Goal: Task Accomplishment & Management: Manage account settings

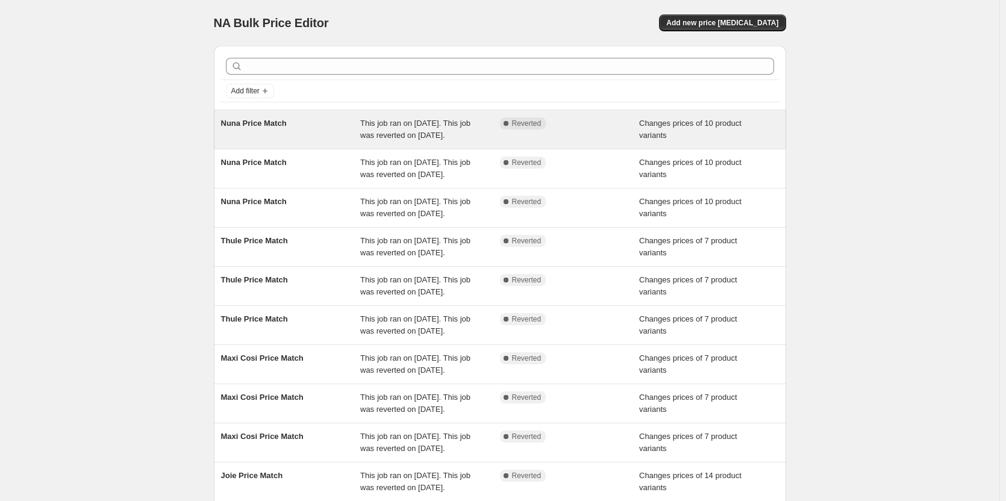
click at [562, 130] on div "Complete Reverted" at bounding box center [570, 129] width 140 height 24
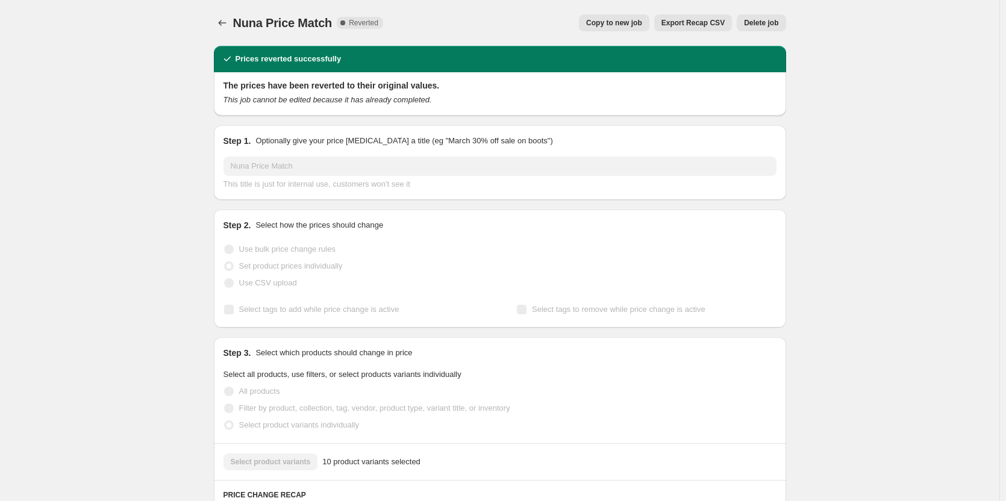
click at [759, 20] on span "Delete job" at bounding box center [761, 23] width 34 height 10
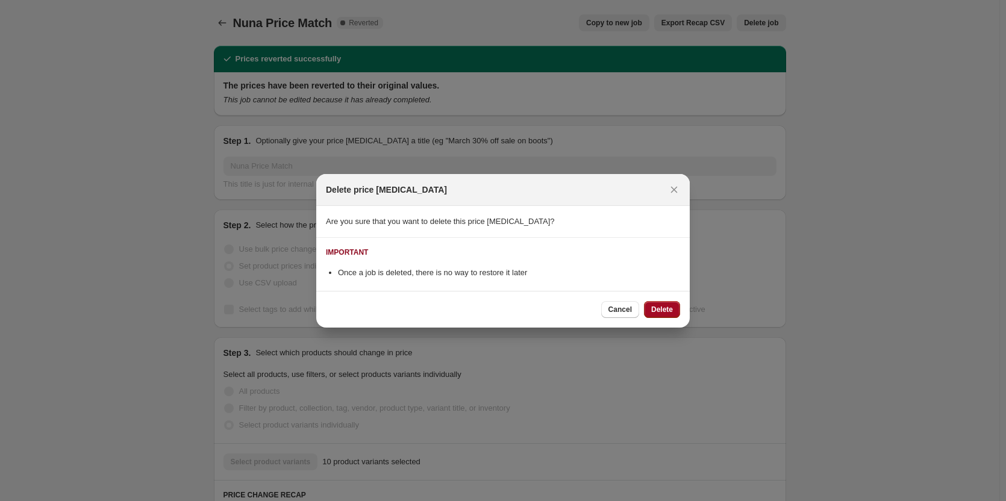
click at [653, 314] on span "Delete" at bounding box center [662, 310] width 22 height 10
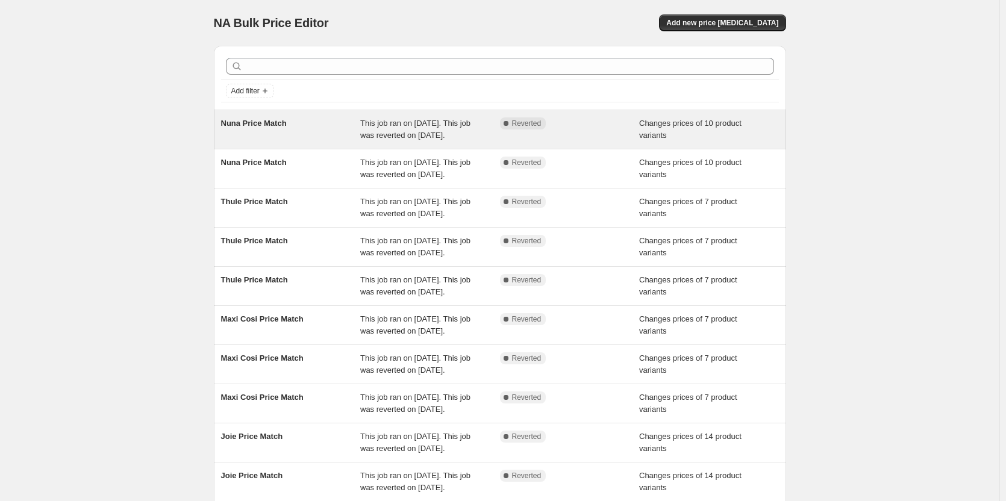
click at [717, 126] on span "Changes prices of 10 product variants" at bounding box center [690, 129] width 102 height 21
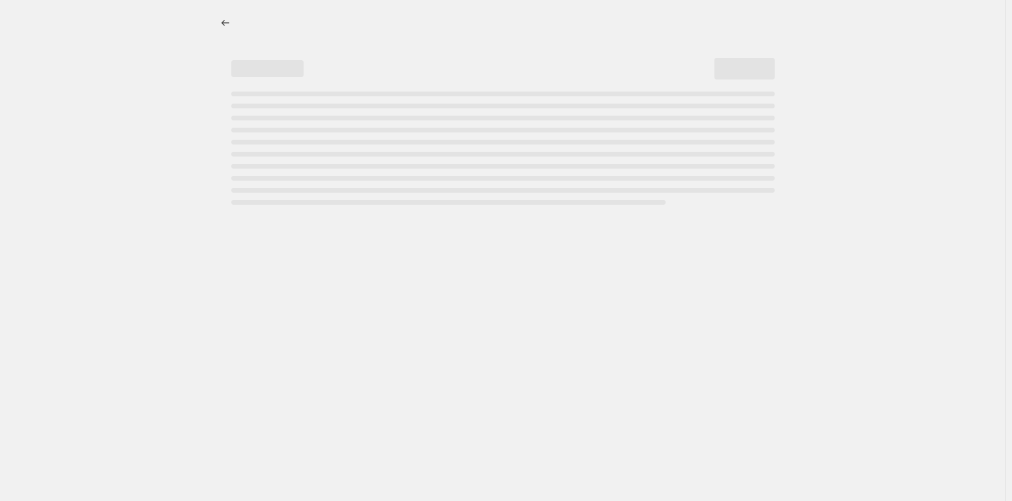
click at [753, 8] on div at bounding box center [503, 23] width 572 height 46
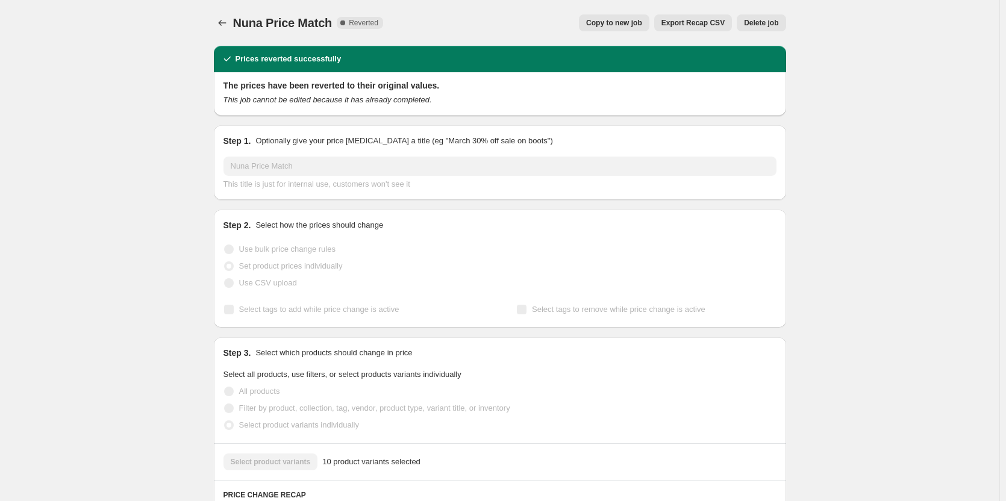
click at [754, 13] on div "Nuna Price Match. This page is ready Nuna Price Match Complete Reverted Copy to…" at bounding box center [500, 23] width 572 height 46
click at [755, 19] on span "Delete job" at bounding box center [761, 23] width 34 height 10
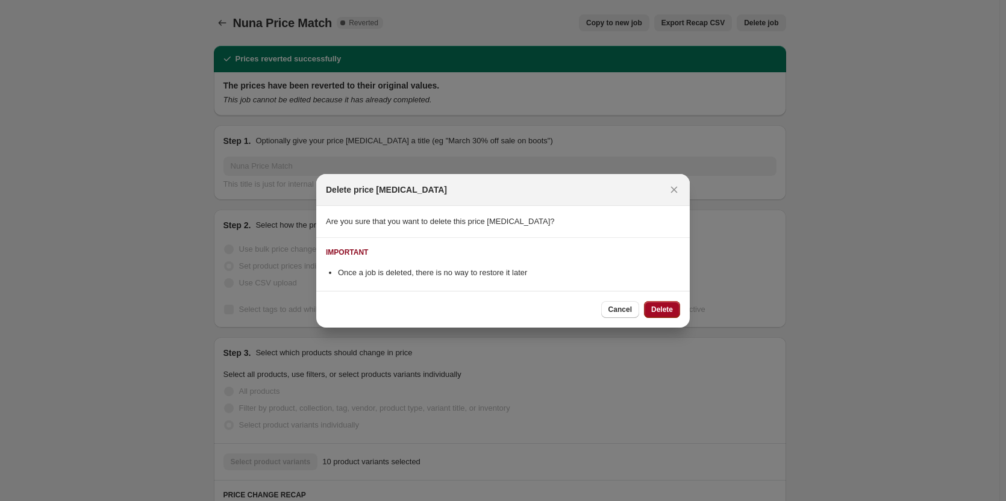
drag, startPoint x: 665, startPoint y: 296, endPoint x: 663, endPoint y: 302, distance: 6.9
click at [664, 298] on div "Cancel Delete" at bounding box center [502, 309] width 373 height 37
click at [661, 309] on span "Delete" at bounding box center [662, 310] width 22 height 10
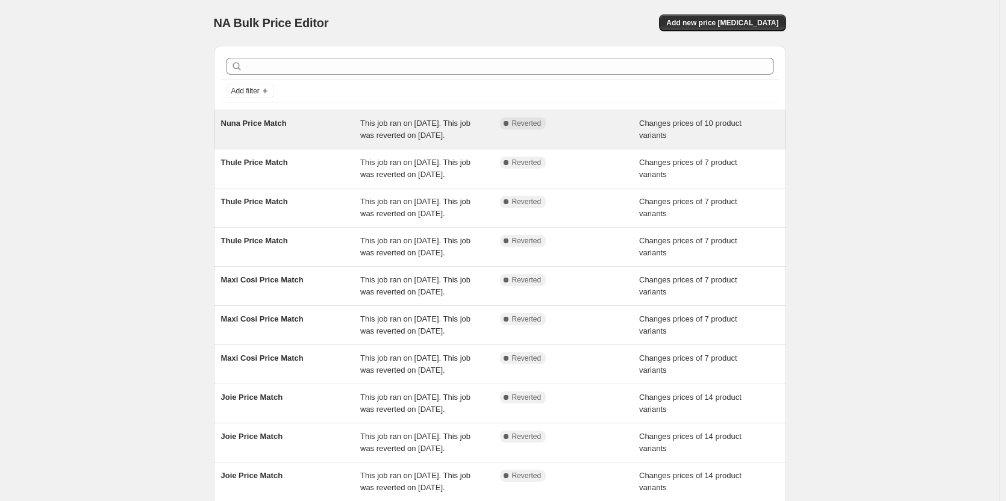
click at [594, 142] on div "Complete Reverted" at bounding box center [570, 129] width 140 height 24
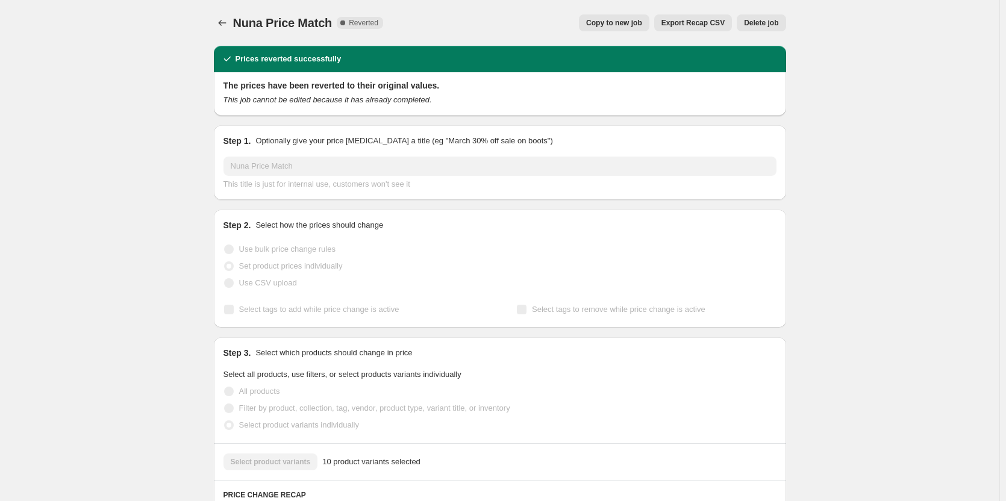
click at [764, 24] on span "Delete job" at bounding box center [761, 23] width 34 height 10
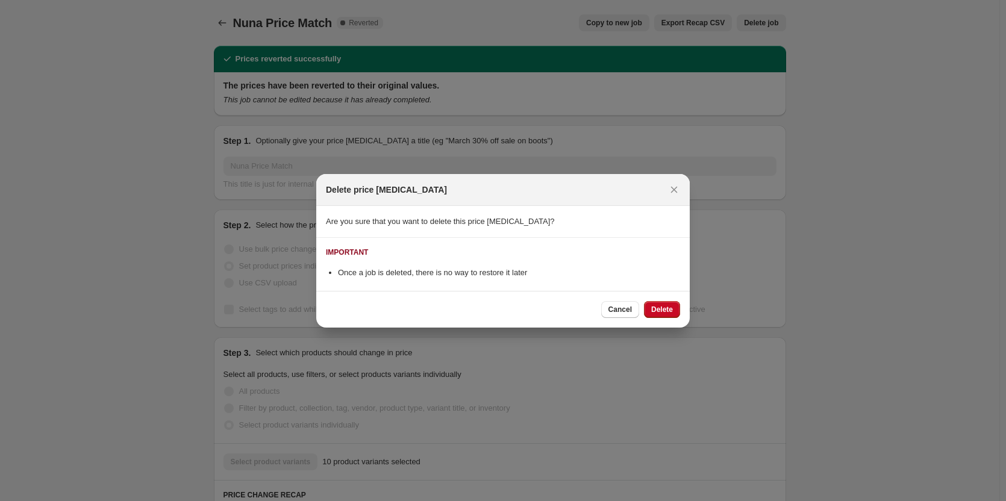
click at [666, 309] on span "Delete" at bounding box center [662, 310] width 22 height 10
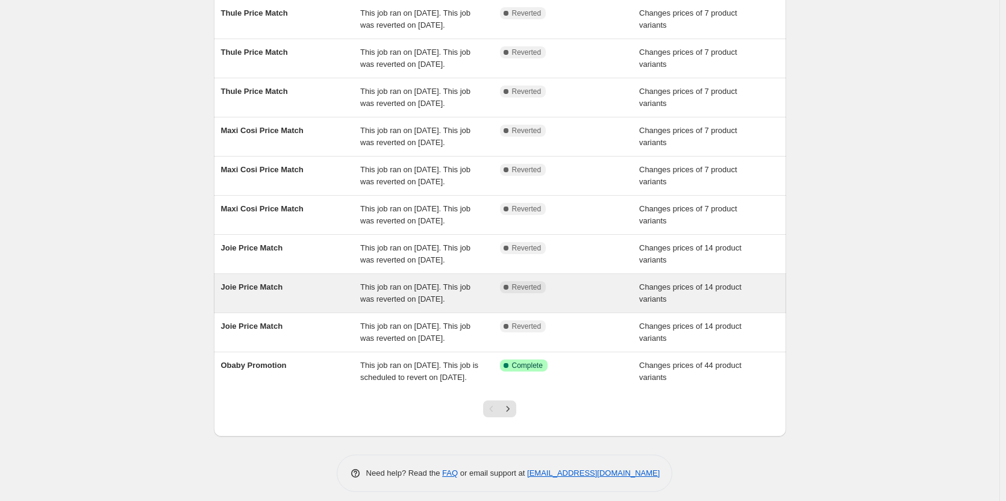
scroll to position [120, 0]
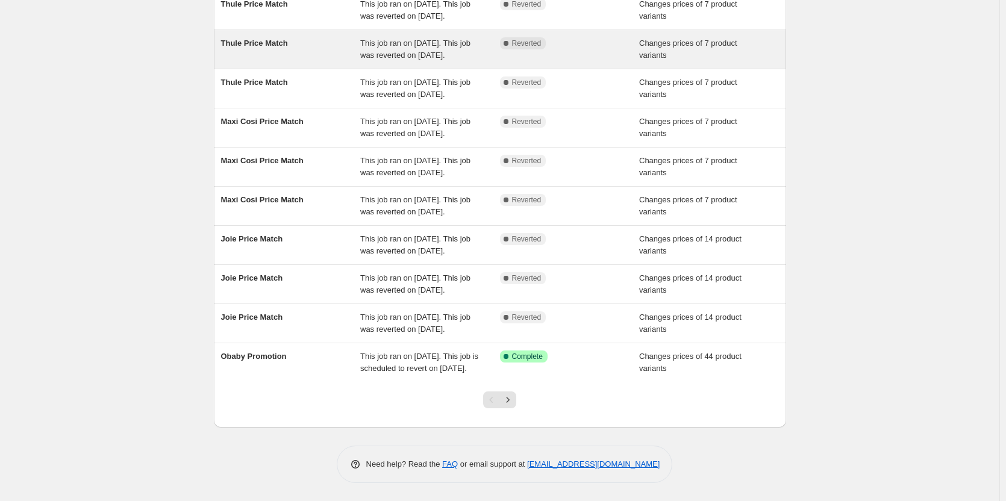
click at [540, 61] on div "Complete Reverted" at bounding box center [570, 49] width 140 height 24
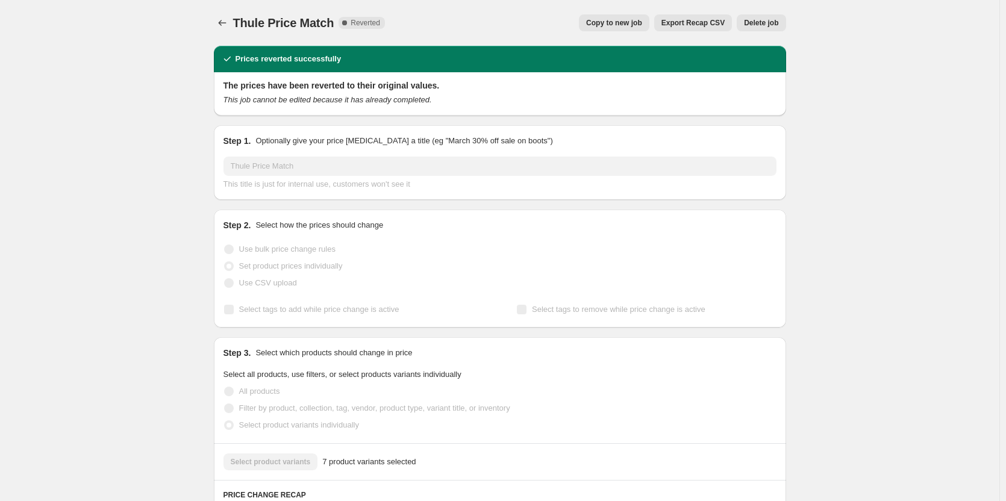
drag, startPoint x: 767, startPoint y: 12, endPoint x: 765, endPoint y: 20, distance: 8.8
click at [768, 18] on div "Thule Price Match. This page is ready Thule Price Match Complete Reverted Copy …" at bounding box center [500, 23] width 572 height 46
click at [764, 29] on button "Delete job" at bounding box center [760, 22] width 49 height 17
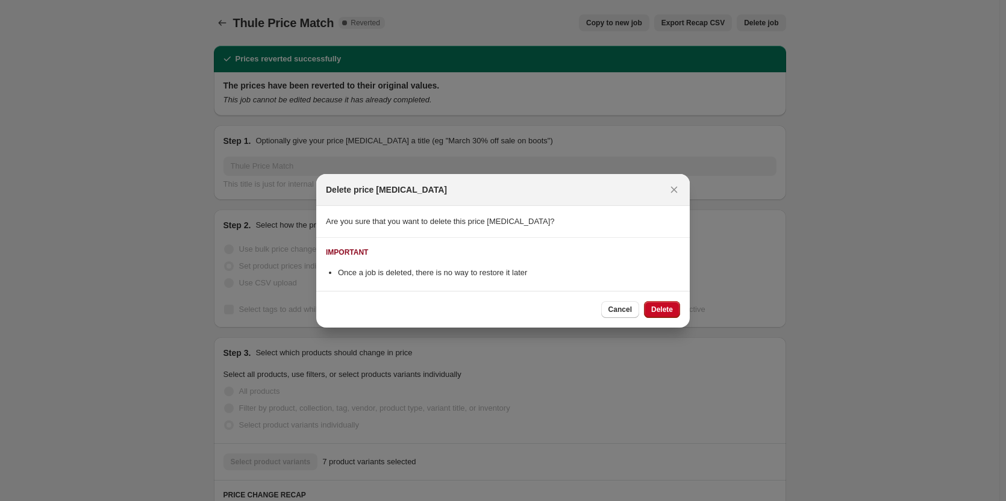
drag, startPoint x: 657, startPoint y: 312, endPoint x: 656, endPoint y: 302, distance: 10.3
click at [659, 313] on span "Delete" at bounding box center [662, 310] width 22 height 10
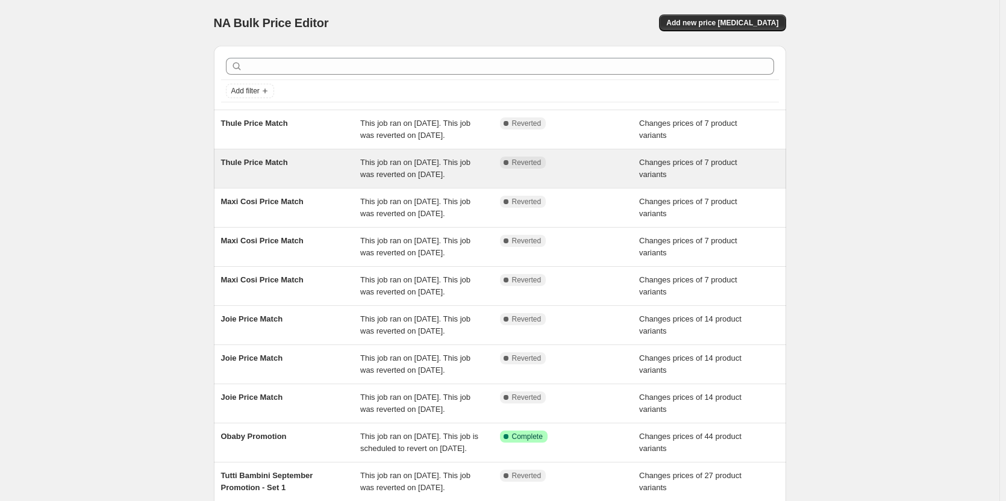
click at [545, 181] on div "Complete Reverted" at bounding box center [570, 169] width 140 height 24
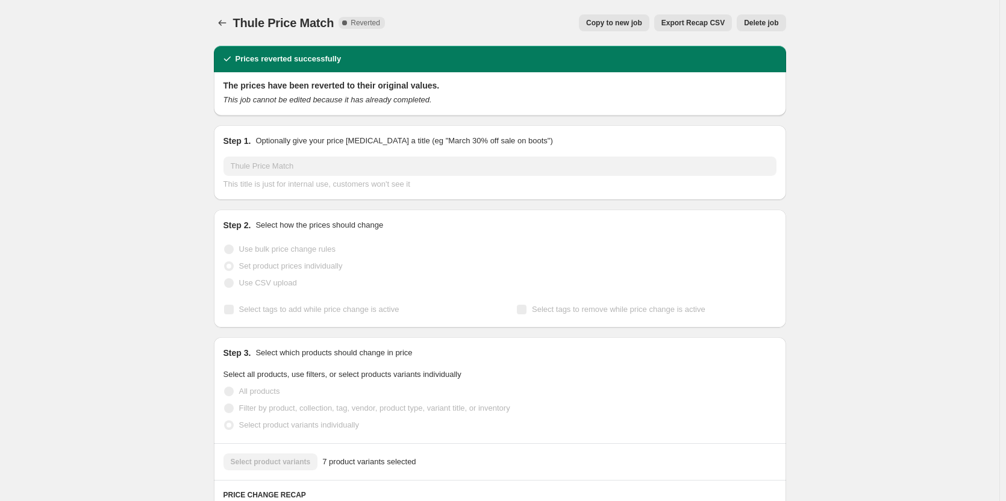
click at [760, 26] on span "Delete job" at bounding box center [761, 23] width 34 height 10
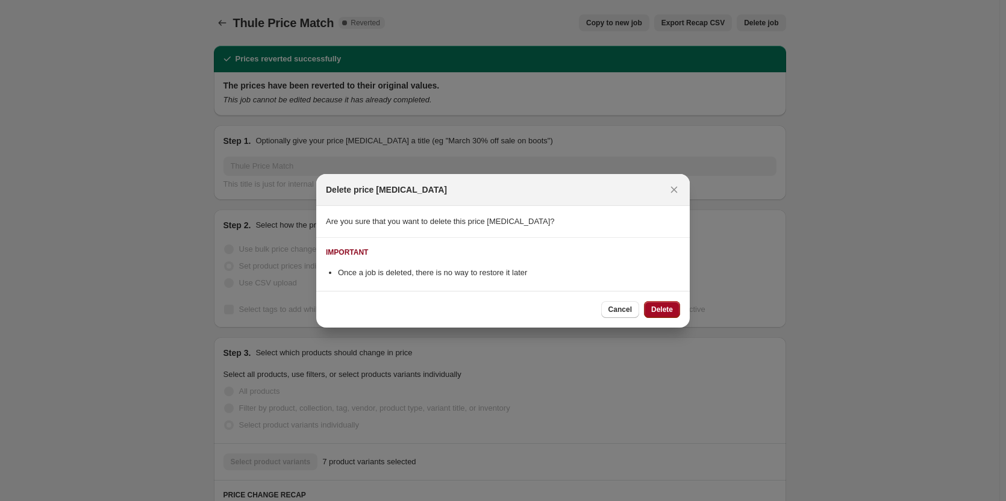
click at [662, 311] on span "Delete" at bounding box center [662, 310] width 22 height 10
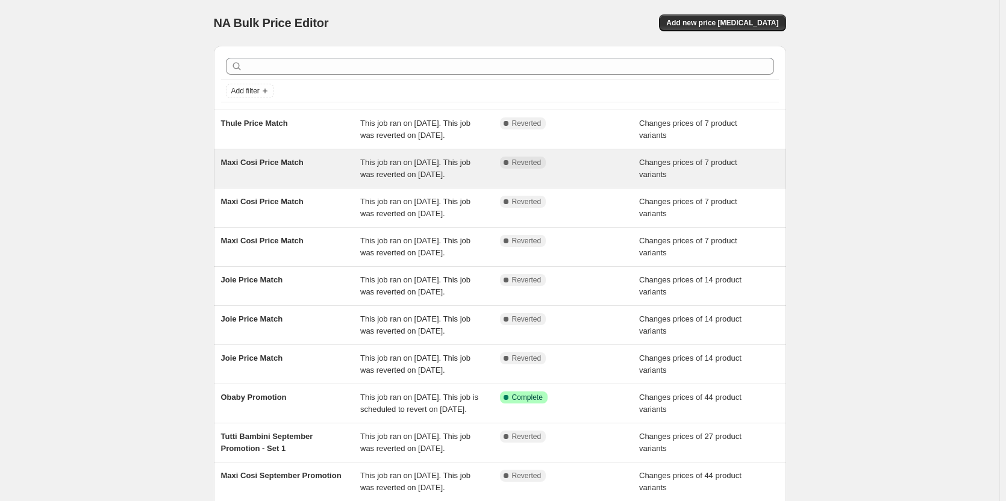
click at [491, 181] on div "This job ran on 5 October 2025. This job was reverted on 6 October 2025." at bounding box center [430, 169] width 140 height 24
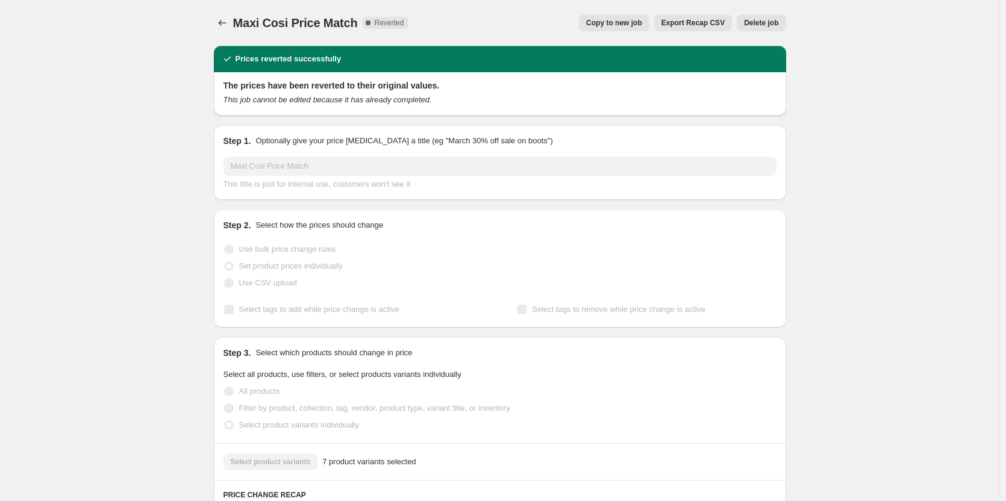
click at [768, 25] on span "Delete job" at bounding box center [761, 23] width 34 height 10
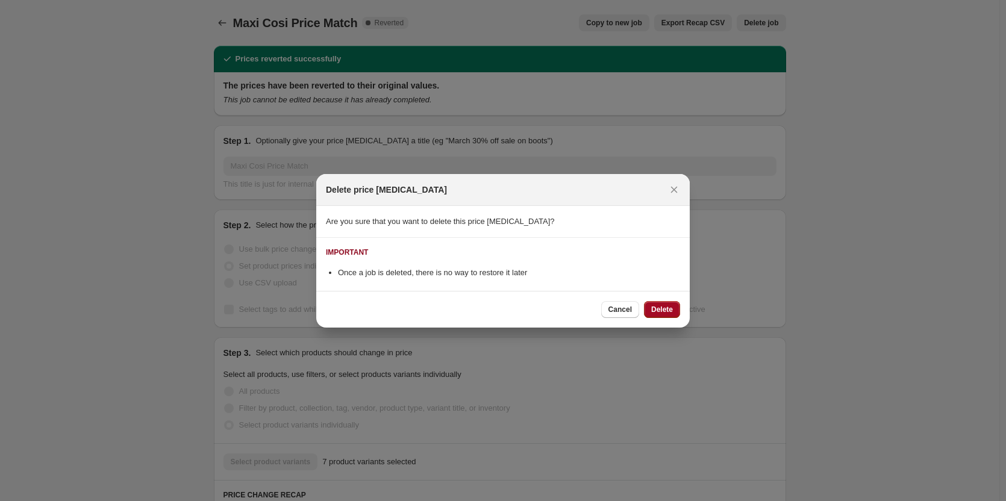
click at [658, 313] on span "Delete" at bounding box center [662, 310] width 22 height 10
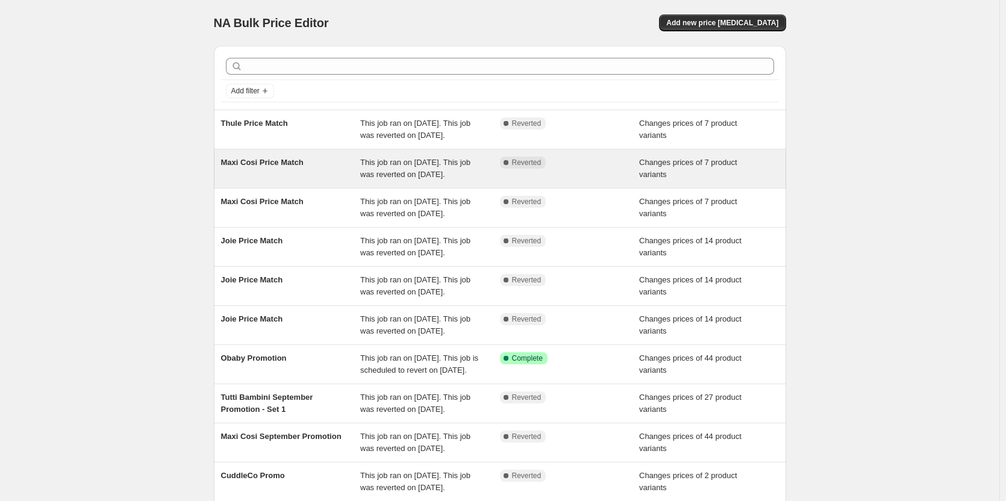
click at [537, 181] on div "Complete Reverted" at bounding box center [570, 169] width 140 height 24
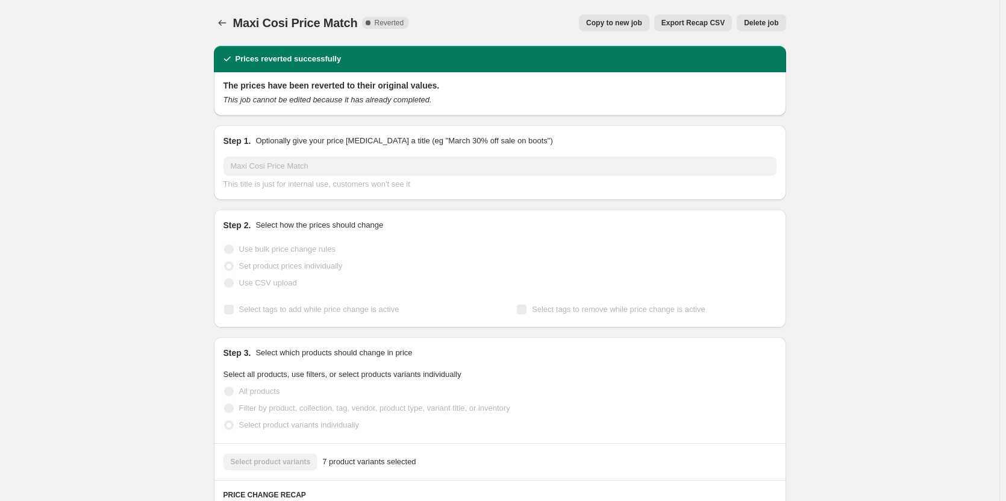
click at [764, 29] on button "Delete job" at bounding box center [760, 22] width 49 height 17
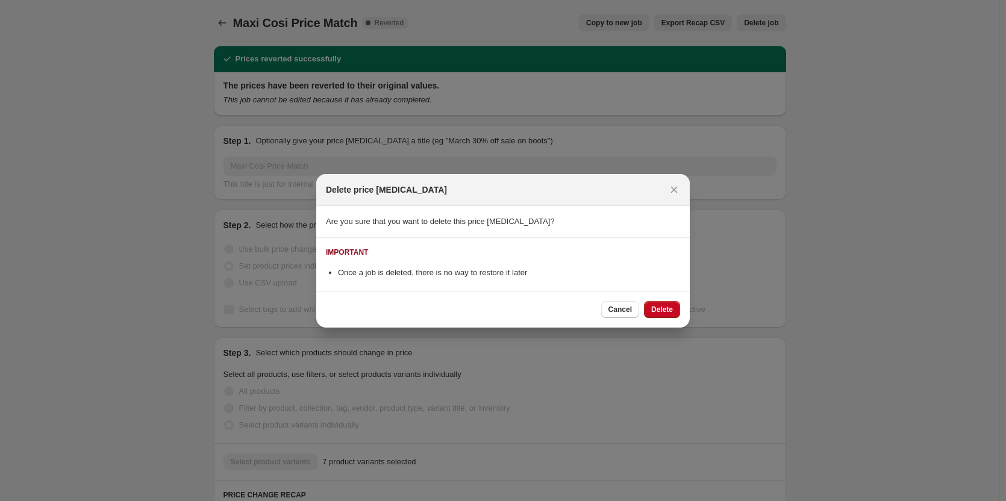
click at [652, 313] on span "Delete" at bounding box center [662, 310] width 22 height 10
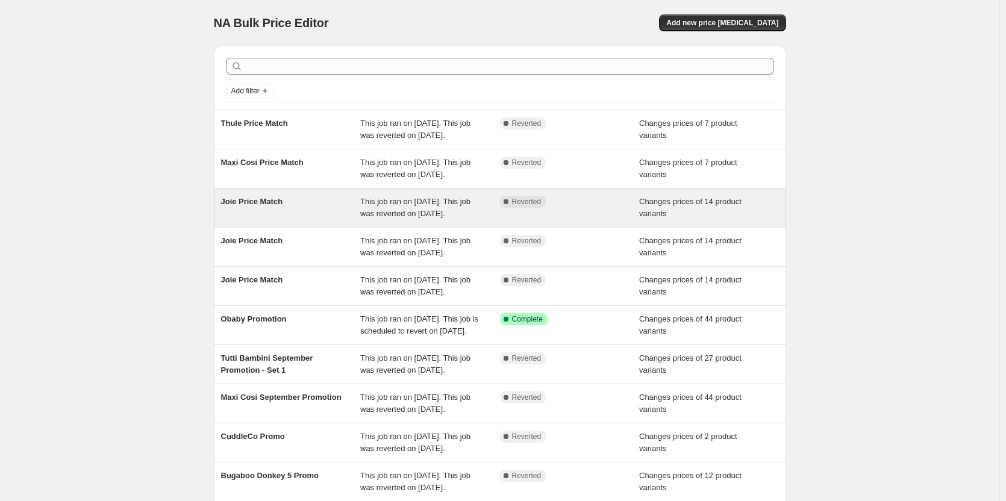
click at [546, 208] on div "Complete Reverted" at bounding box center [561, 202] width 122 height 12
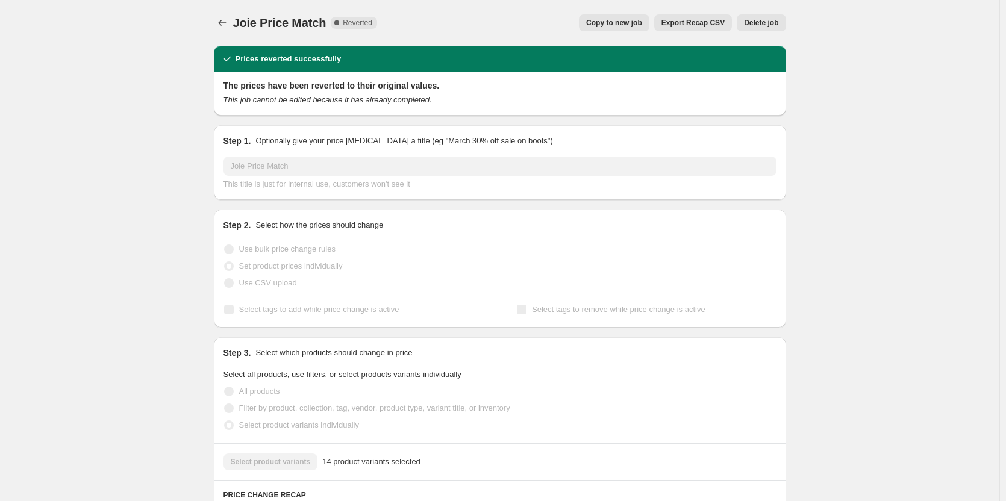
click at [759, 25] on span "Delete job" at bounding box center [761, 23] width 34 height 10
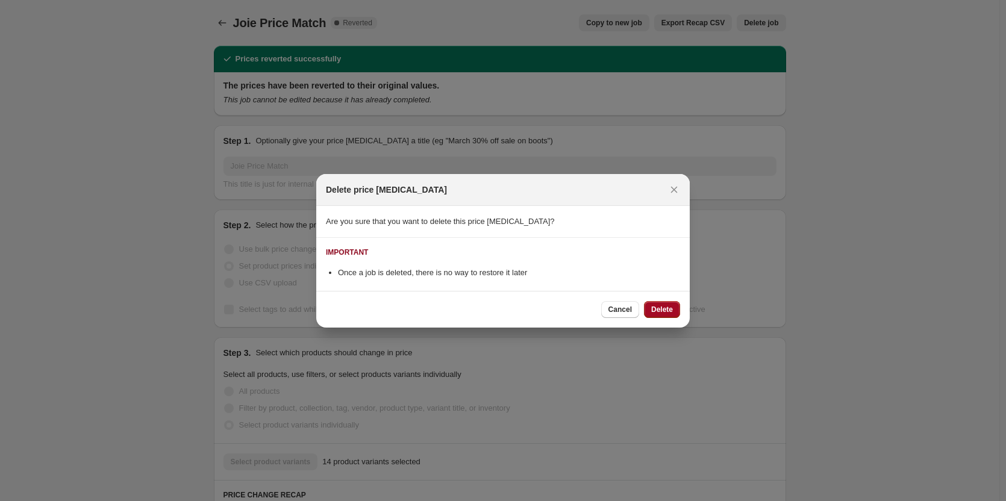
click at [656, 317] on button "Delete" at bounding box center [662, 309] width 36 height 17
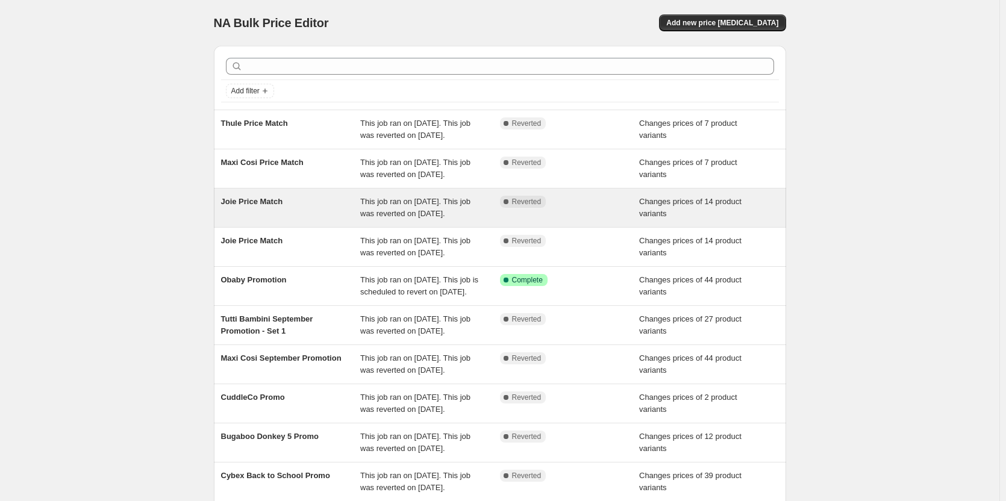
click at [338, 220] on div "Joie Price Match" at bounding box center [291, 208] width 140 height 24
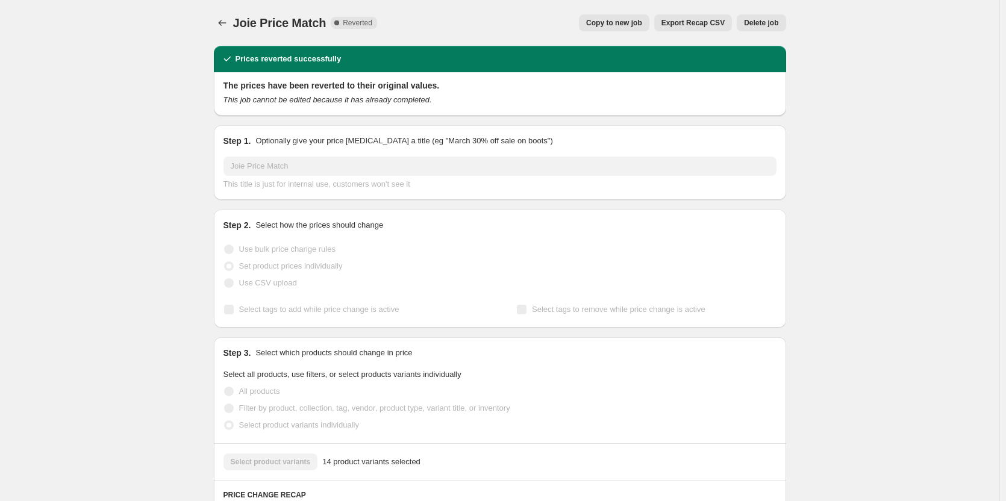
click at [756, 21] on span "Delete job" at bounding box center [761, 23] width 34 height 10
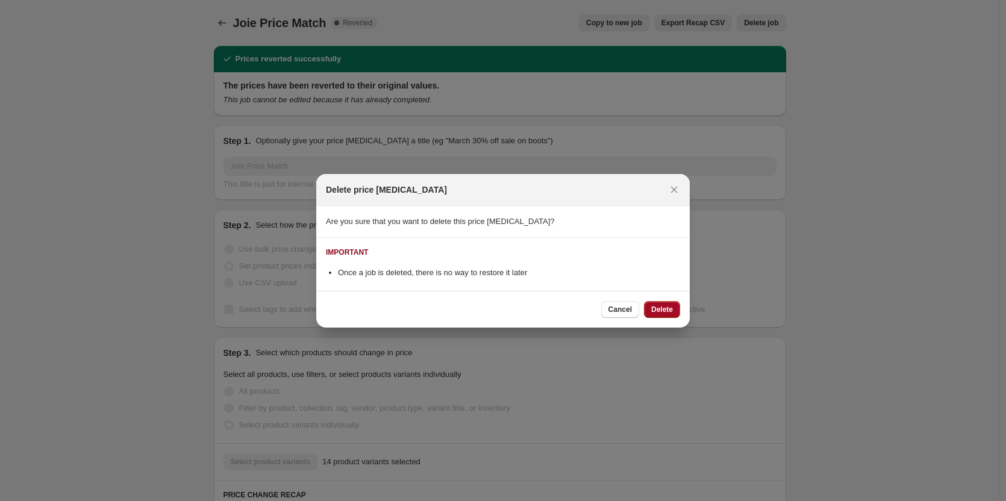
click at [648, 311] on button "Delete" at bounding box center [662, 309] width 36 height 17
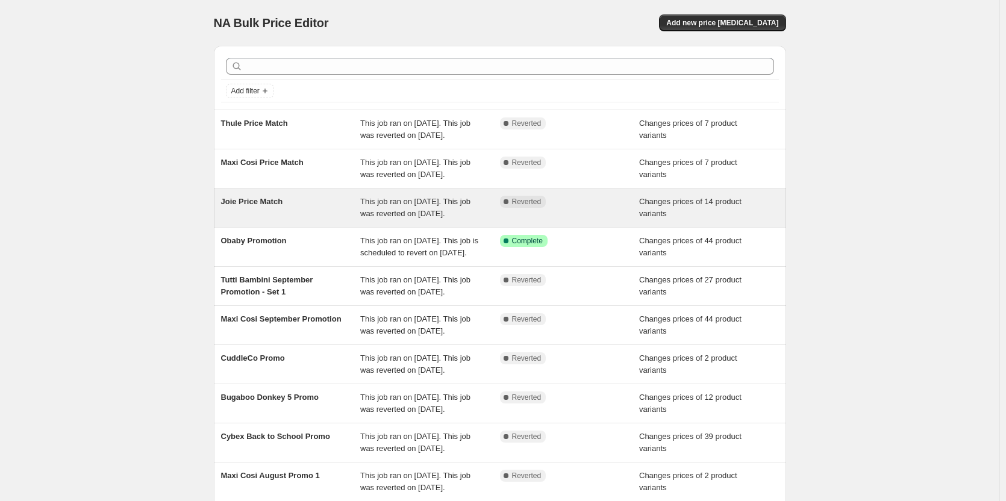
click at [558, 220] on div "Complete Reverted" at bounding box center [570, 208] width 140 height 24
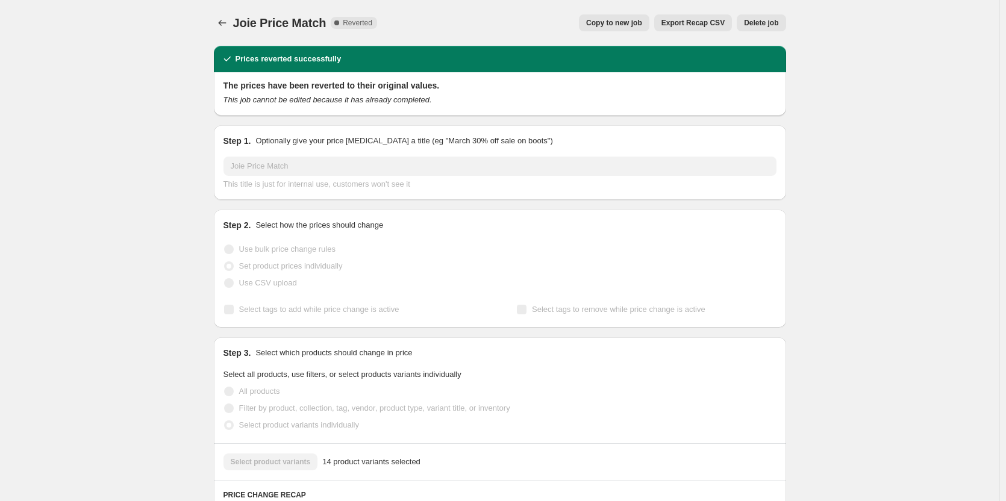
click at [635, 18] on button "Copy to new job" at bounding box center [614, 22] width 70 height 17
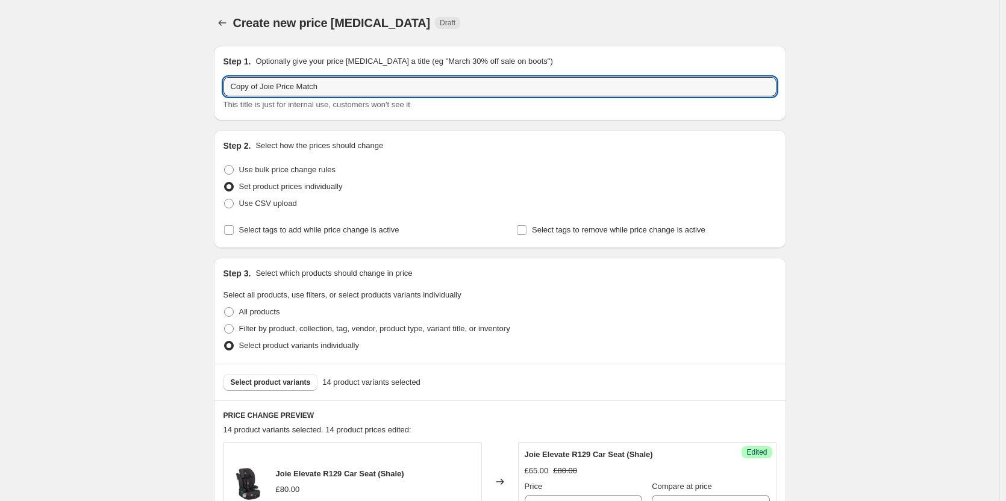
drag, startPoint x: 250, startPoint y: 83, endPoint x: 191, endPoint y: 78, distance: 59.9
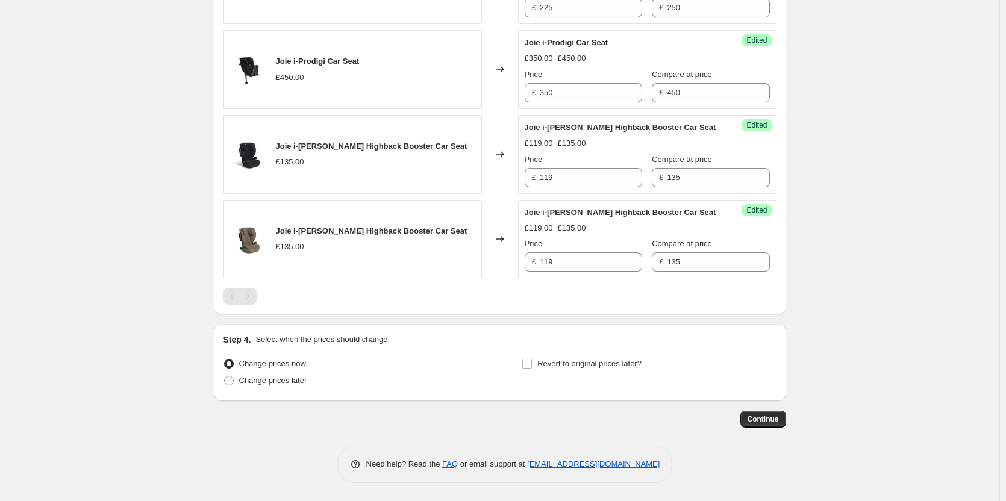
scroll to position [1405, 0]
type input "Joie Price Match"
click at [294, 377] on span "Change prices later" at bounding box center [273, 380] width 68 height 9
click at [225, 376] on input "Change prices later" at bounding box center [224, 376] width 1 height 1
radio input "true"
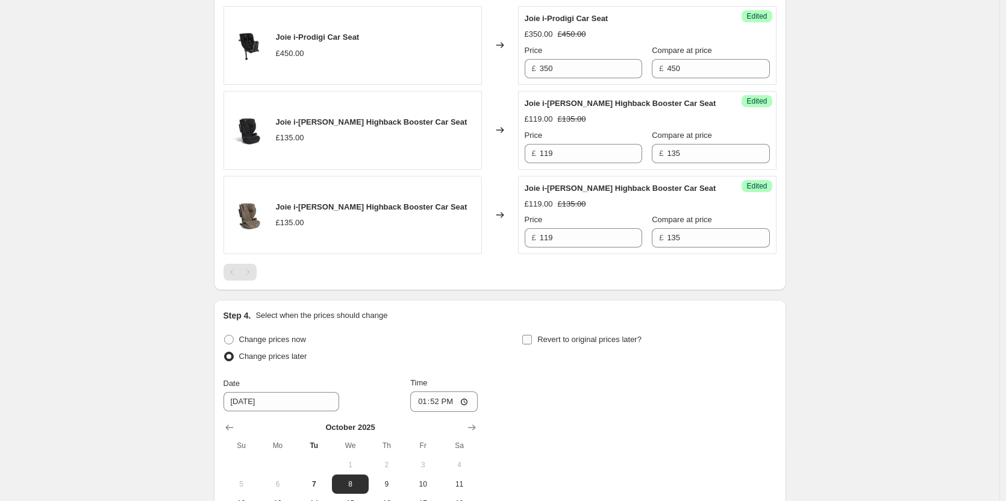
click at [556, 344] on span "Revert to original prices later?" at bounding box center [589, 339] width 104 height 9
click at [532, 344] on input "Revert to original prices later?" at bounding box center [527, 340] width 10 height 10
checkbox input "true"
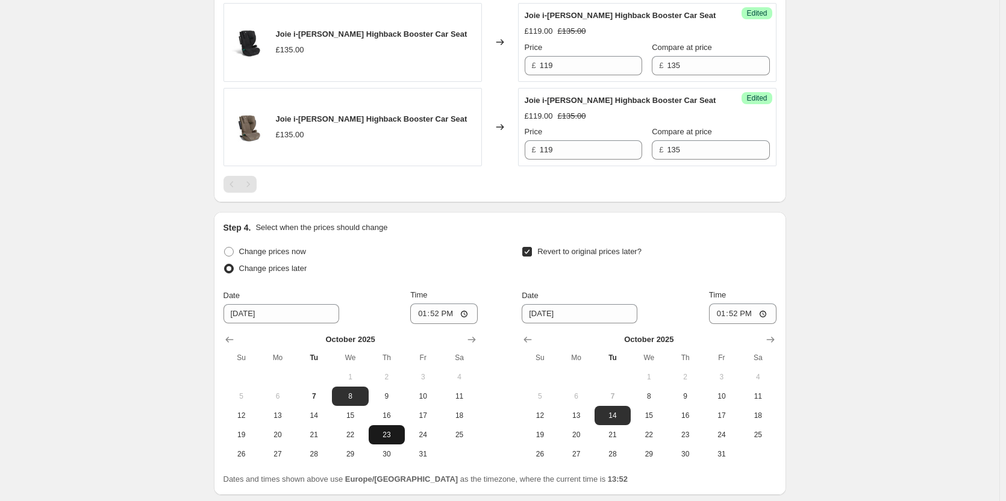
scroll to position [1611, 0]
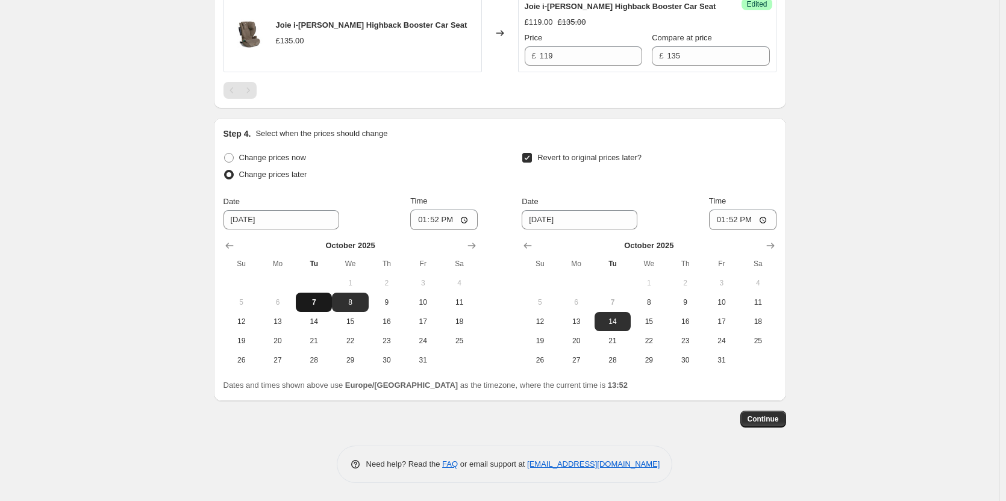
click at [319, 302] on span "7" at bounding box center [313, 302] width 26 height 10
type input "10/7/2025"
click at [641, 302] on span "8" at bounding box center [648, 302] width 26 height 10
type input "10/8/2025"
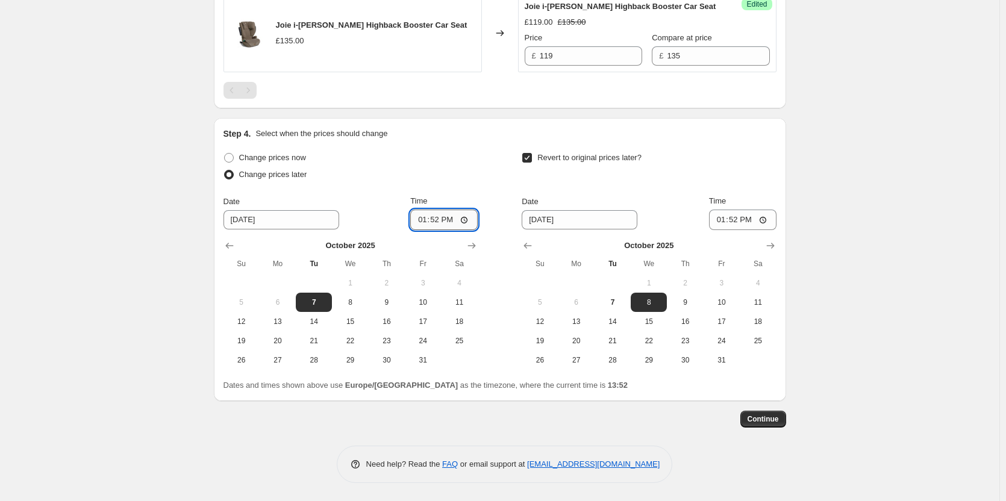
click at [440, 214] on input "13:52" at bounding box center [443, 220] width 67 height 20
type input "18:00"
click at [739, 221] on input "13:52" at bounding box center [742, 220] width 67 height 20
type input "06:00"
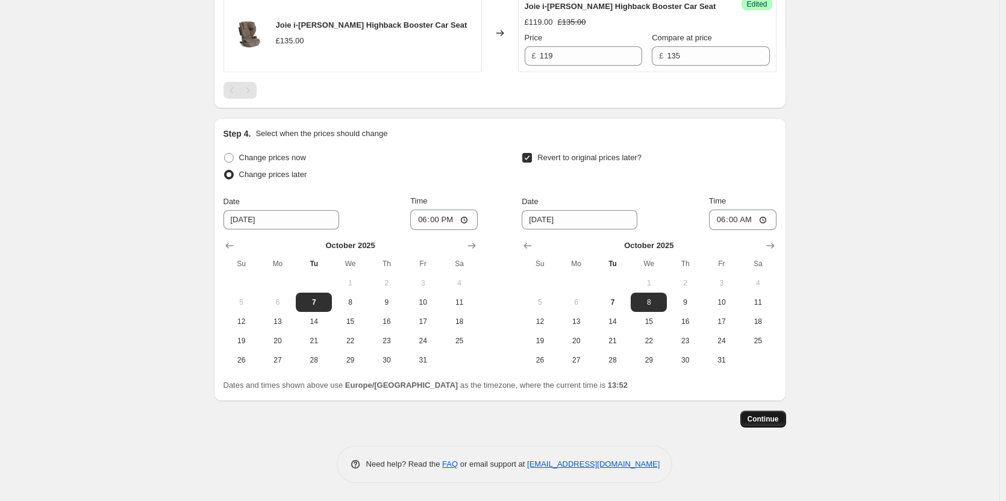
click at [769, 421] on span "Continue" at bounding box center [762, 419] width 31 height 10
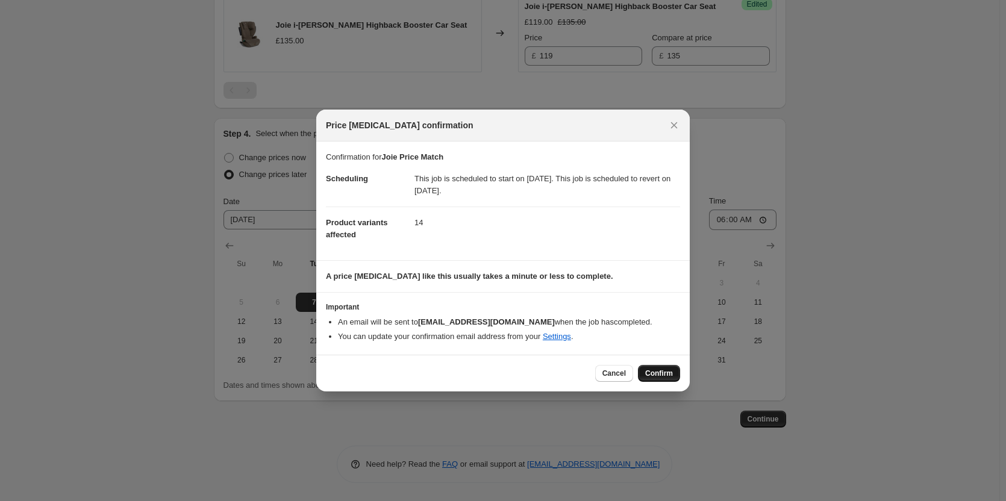
click at [648, 372] on span "Confirm" at bounding box center [659, 374] width 28 height 10
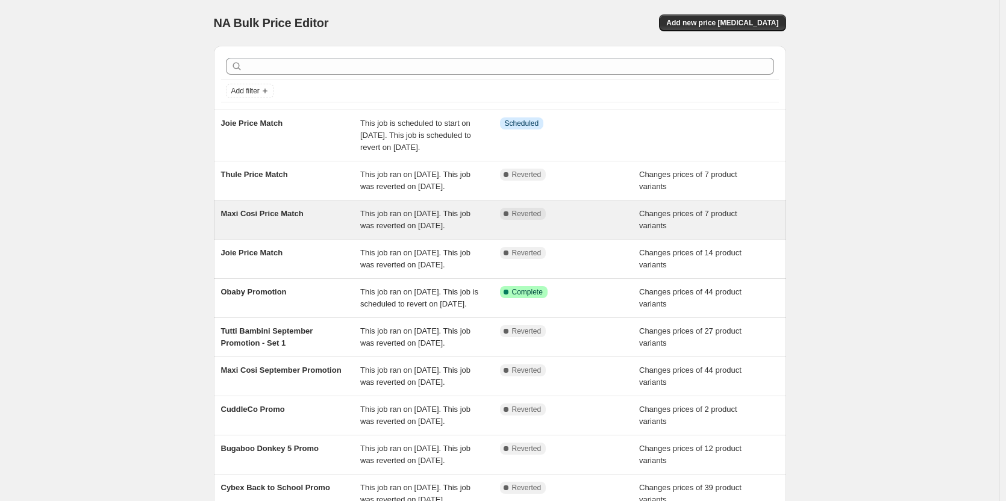
click at [558, 232] on div "Complete Reverted" at bounding box center [570, 220] width 140 height 24
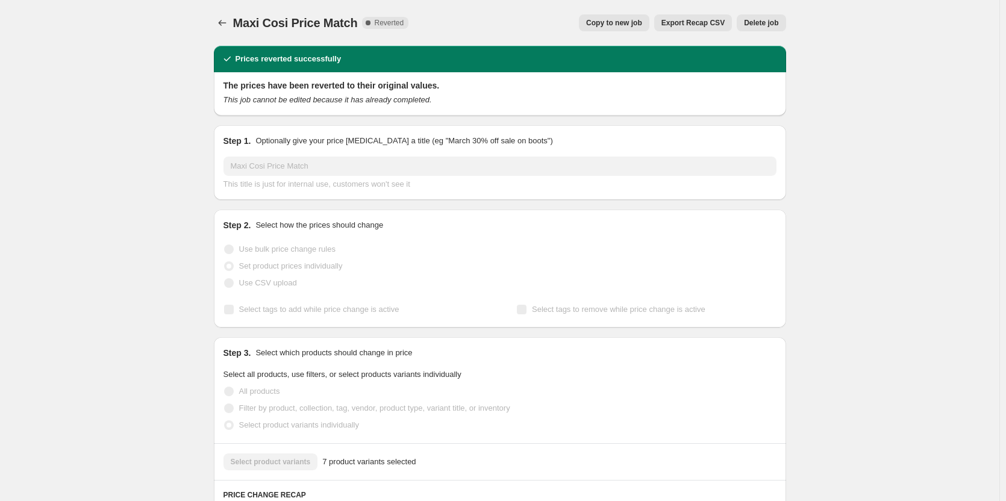
click at [771, 30] on button "Delete job" at bounding box center [760, 22] width 49 height 17
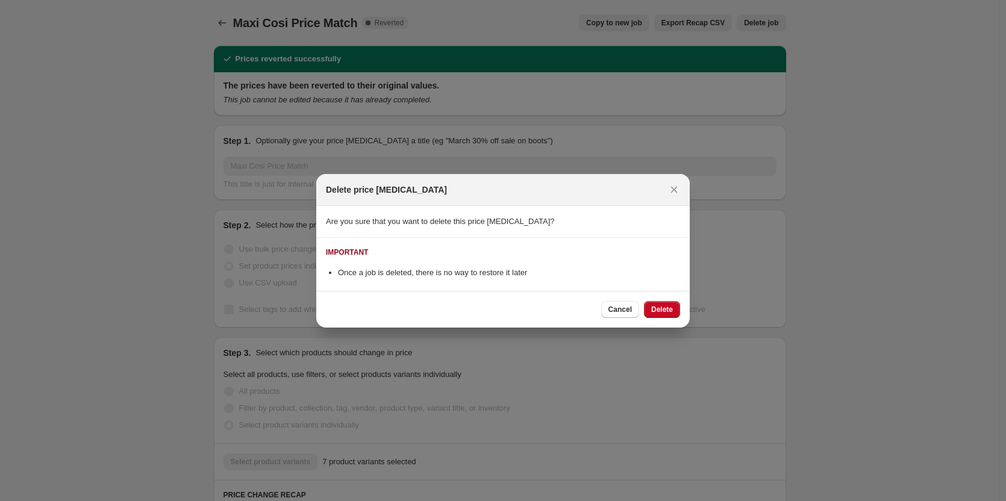
drag, startPoint x: 673, startPoint y: 190, endPoint x: 609, endPoint y: 30, distance: 172.4
click at [673, 190] on icon "Close" at bounding box center [674, 189] width 7 height 7
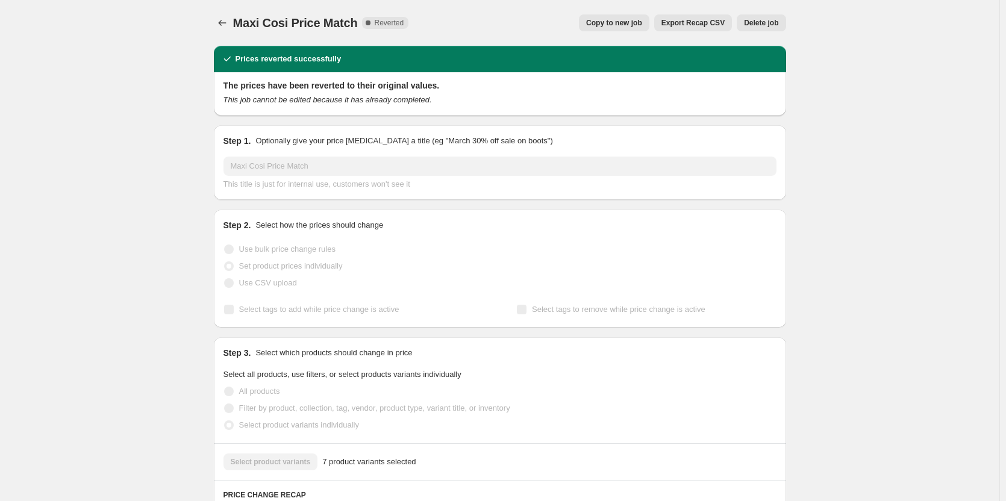
click at [607, 28] on button "Copy to new job" at bounding box center [614, 22] width 70 height 17
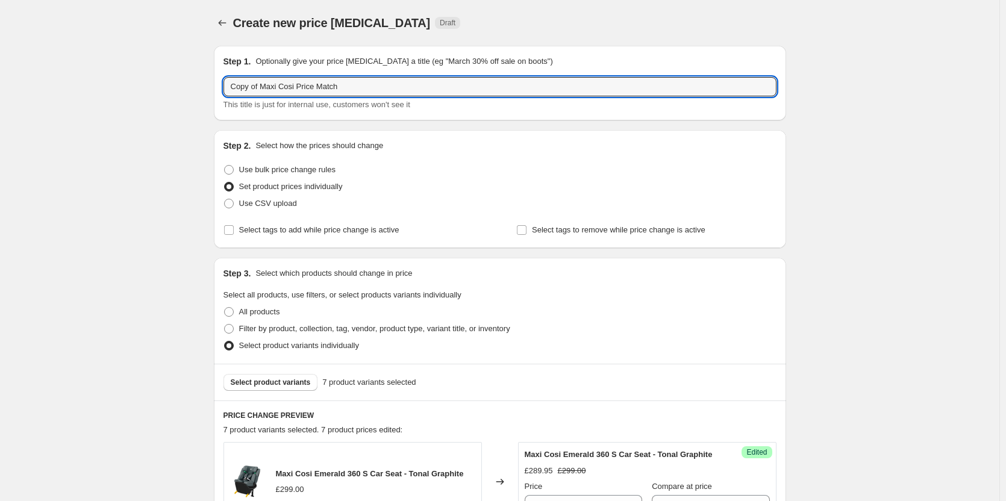
drag, startPoint x: 251, startPoint y: 88, endPoint x: 164, endPoint y: 88, distance: 86.7
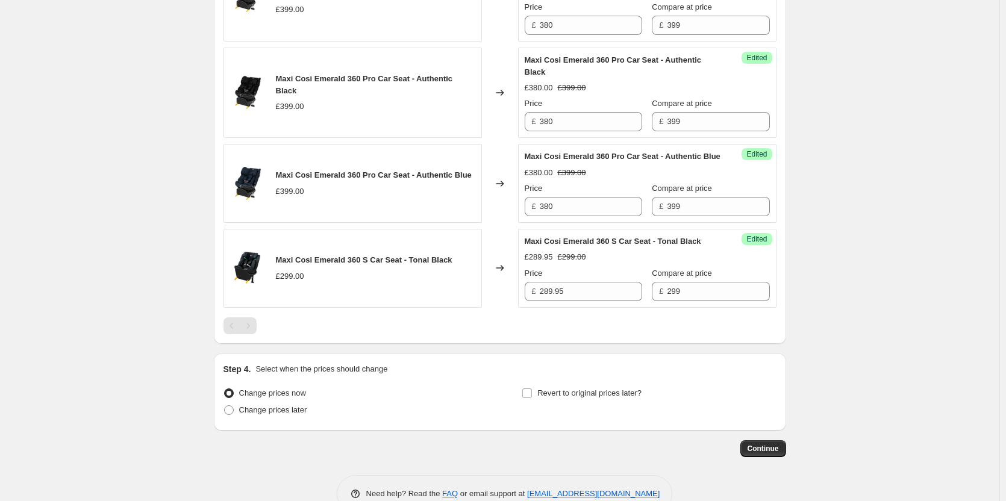
scroll to position [824, 0]
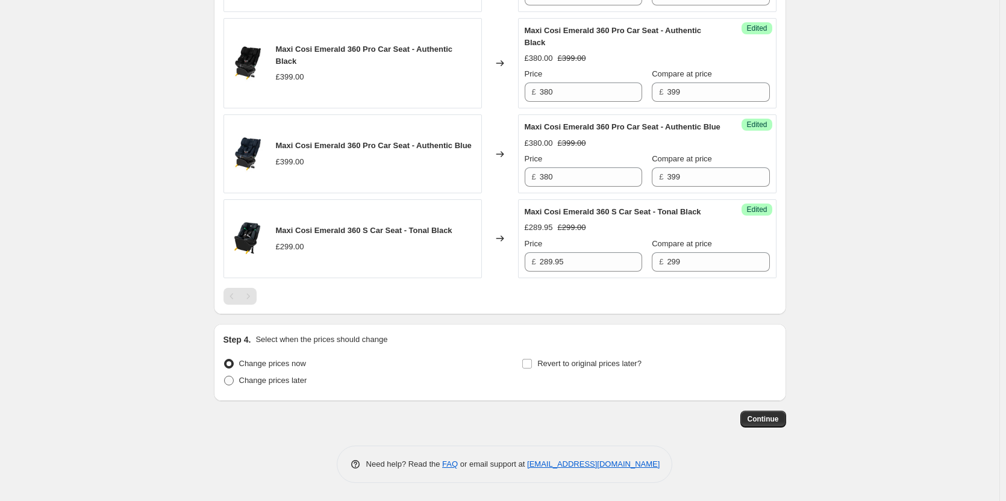
type input "Maxi Cosi Price Match"
click at [260, 378] on span "Change prices later" at bounding box center [273, 380] width 68 height 9
click at [225, 376] on input "Change prices later" at bounding box center [224, 376] width 1 height 1
radio input "true"
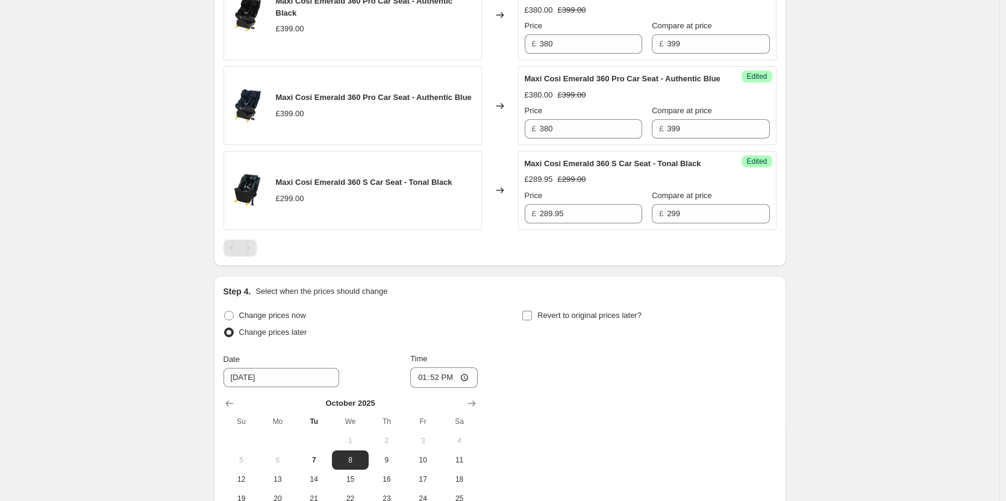
click at [567, 324] on label "Revert to original prices later?" at bounding box center [581, 315] width 120 height 17
click at [532, 320] on input "Revert to original prices later?" at bounding box center [527, 316] width 10 height 10
checkbox input "true"
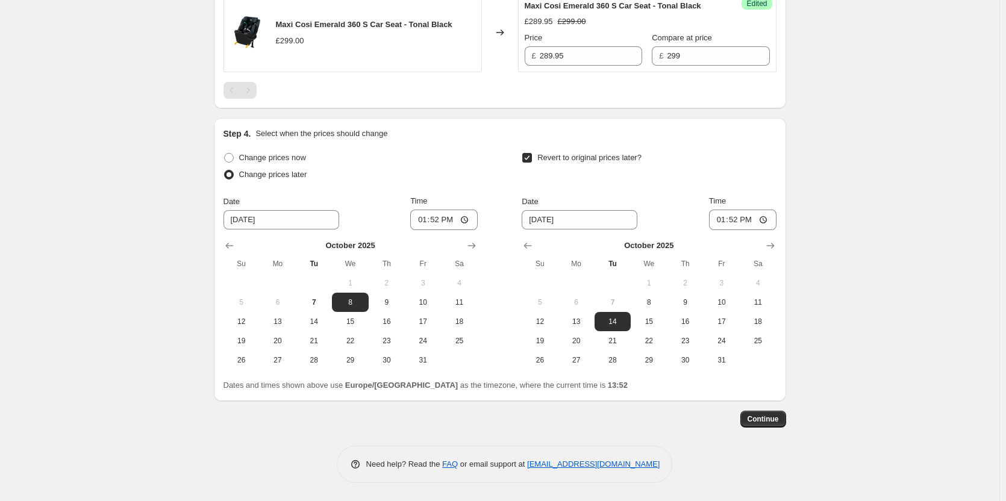
scroll to position [1030, 0]
click at [315, 304] on span "7" at bounding box center [313, 302] width 26 height 10
type input "10/7/2025"
click at [657, 306] on span "8" at bounding box center [648, 302] width 26 height 10
type input "10/8/2025"
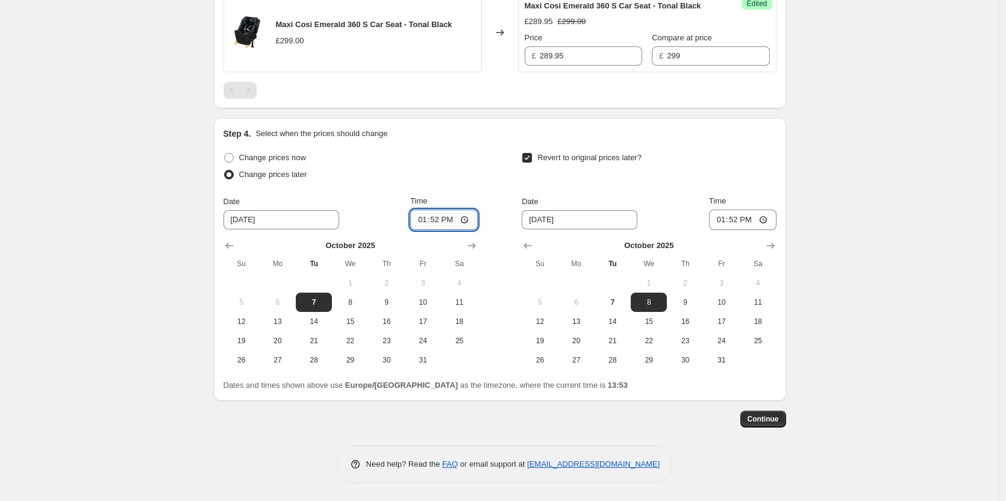
click at [437, 221] on input "13:52" at bounding box center [443, 220] width 67 height 20
type input "18:00"
click at [735, 220] on input "13:52" at bounding box center [742, 220] width 67 height 20
type input "06:00"
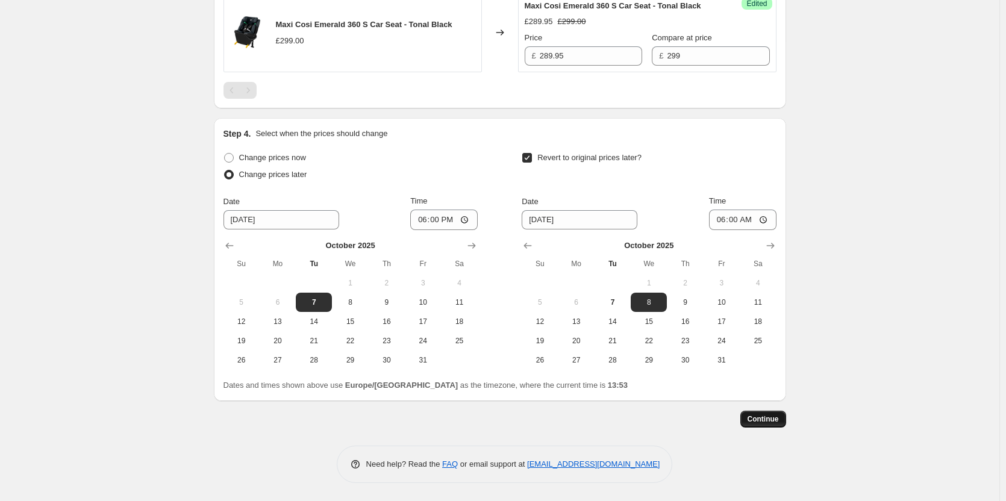
click at [779, 420] on span "Continue" at bounding box center [762, 419] width 31 height 10
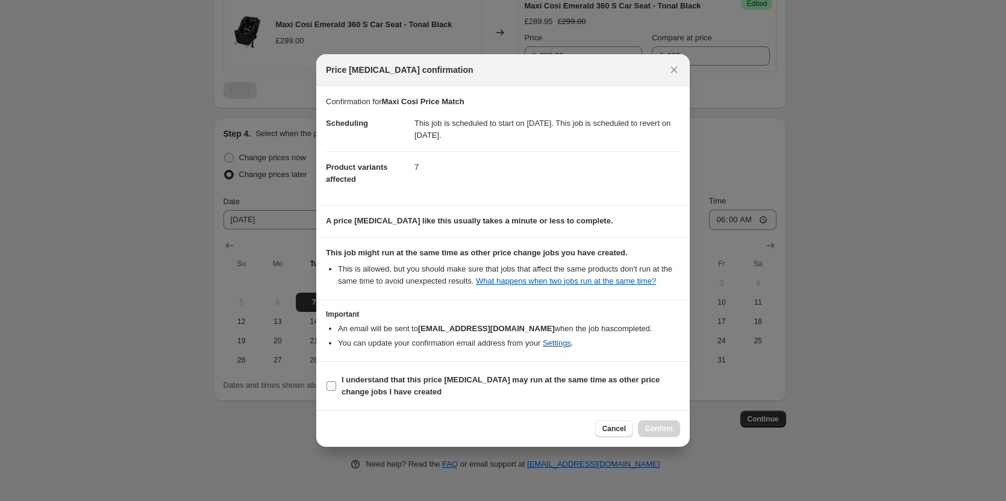
click at [623, 388] on span "I understand that this price change job may run at the same time as other price…" at bounding box center [510, 386] width 338 height 24
click at [336, 388] on input "I understand that this price change job may run at the same time as other price…" at bounding box center [331, 386] width 10 height 10
checkbox input "true"
click at [655, 425] on span "Confirm" at bounding box center [659, 429] width 28 height 10
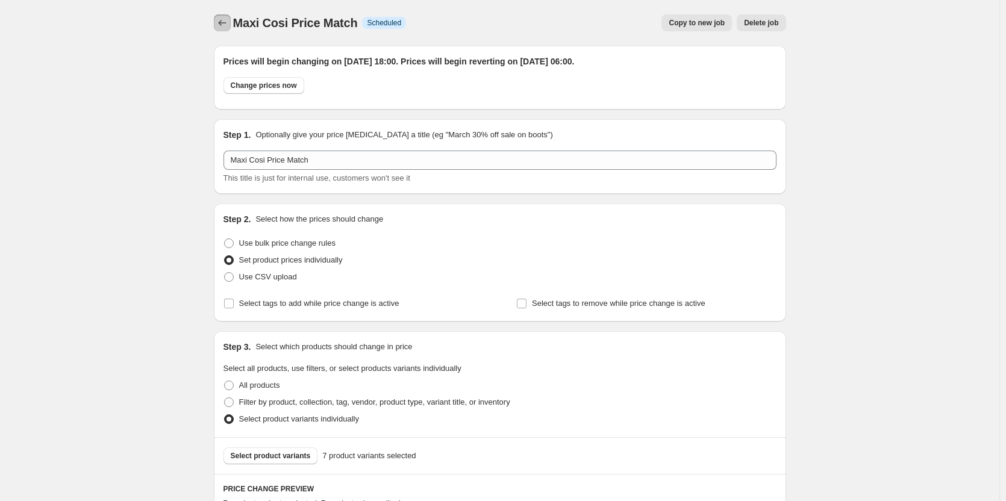
click at [223, 21] on icon "Price change jobs" at bounding box center [222, 23] width 8 height 6
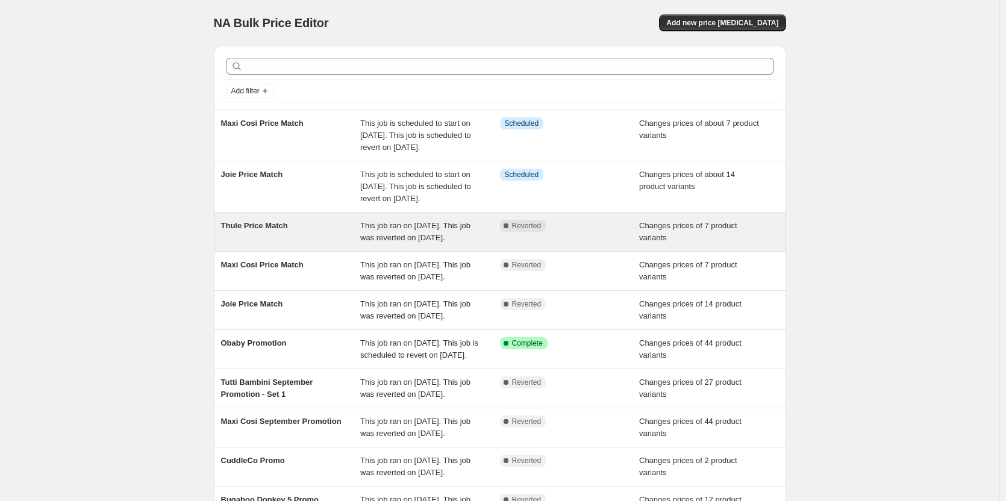
click at [533, 244] on div "Complete Reverted" at bounding box center [570, 232] width 140 height 24
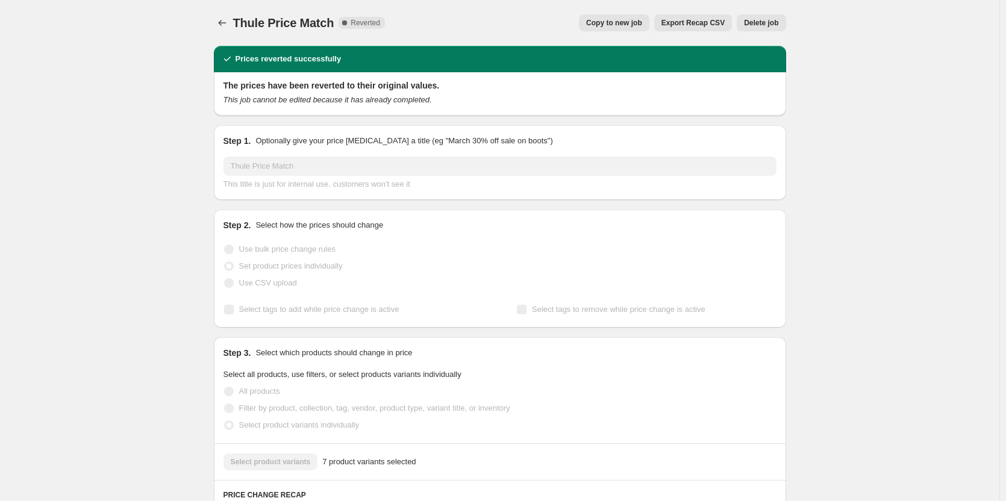
click at [592, 26] on button "Copy to new job" at bounding box center [614, 22] width 70 height 17
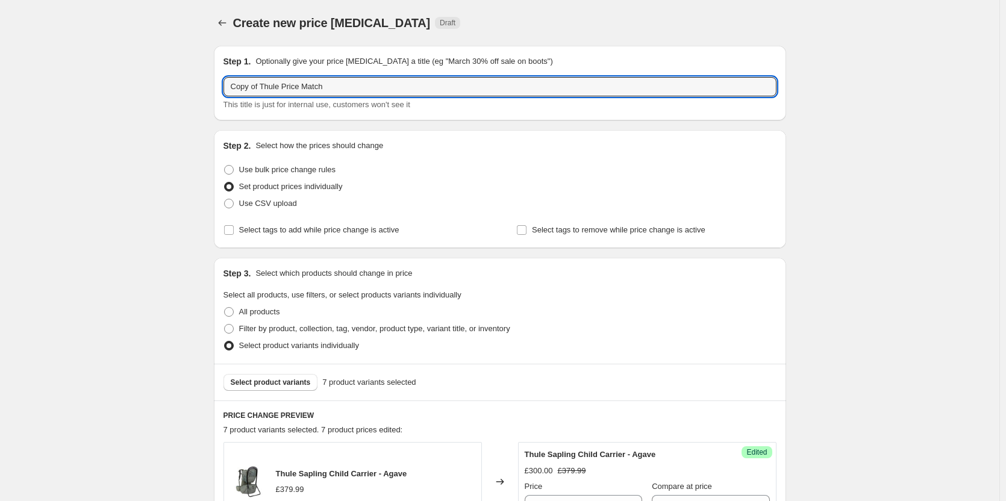
drag, startPoint x: 261, startPoint y: 86, endPoint x: 213, endPoint y: 79, distance: 49.1
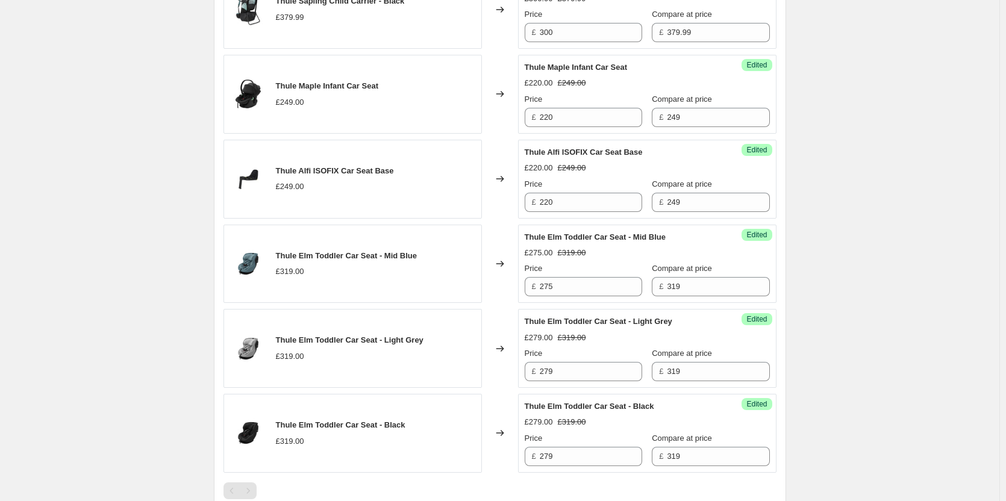
scroll to position [751, 0]
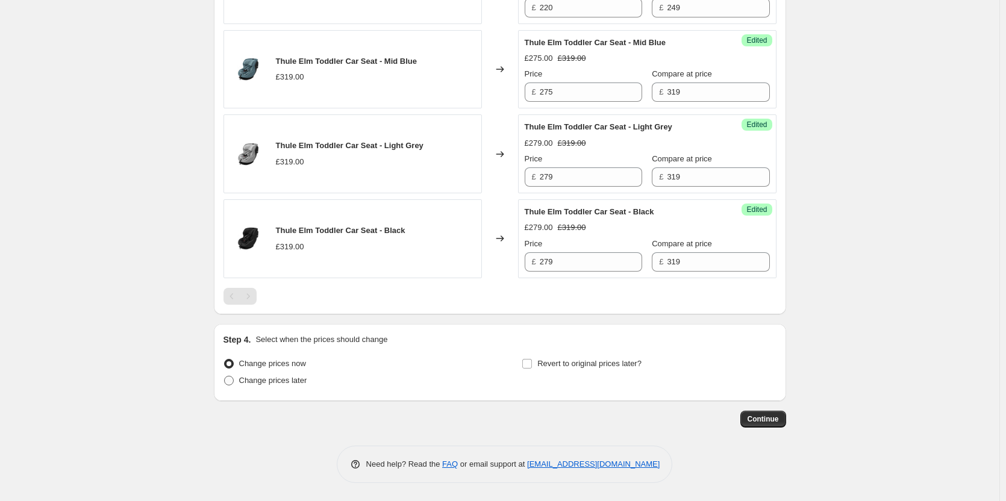
type input "Thule Price Match"
click at [259, 376] on span "Change prices later" at bounding box center [273, 380] width 68 height 9
click at [225, 376] on input "Change prices later" at bounding box center [224, 376] width 1 height 1
radio input "true"
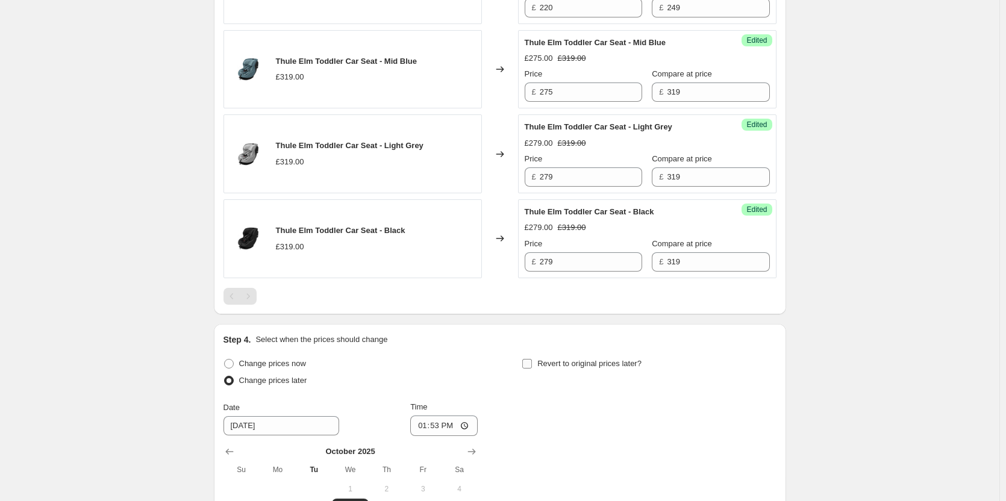
click at [584, 362] on span "Revert to original prices later?" at bounding box center [589, 363] width 104 height 9
click at [532, 362] on input "Revert to original prices later?" at bounding box center [527, 364] width 10 height 10
checkbox input "true"
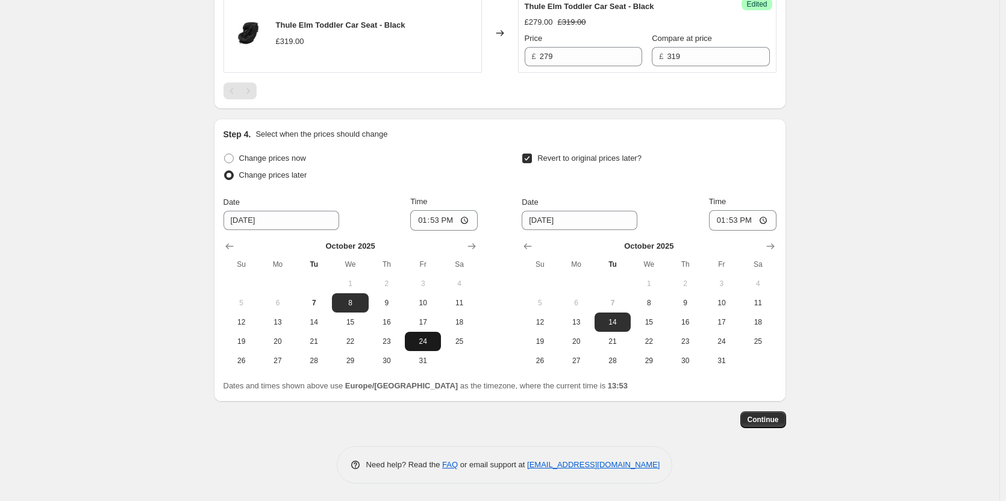
scroll to position [957, 0]
click at [324, 301] on span "7" at bounding box center [313, 302] width 26 height 10
type input "10/7/2025"
click at [654, 299] on span "8" at bounding box center [648, 302] width 26 height 10
type input "10/8/2025"
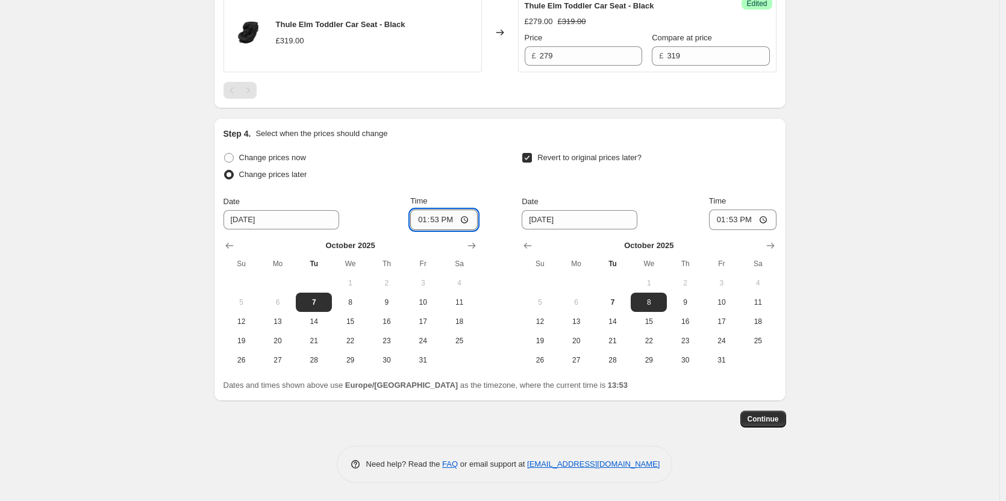
click at [441, 222] on input "13:53" at bounding box center [443, 220] width 67 height 20
type input "18:00"
click at [744, 219] on input "13:53" at bounding box center [742, 220] width 67 height 20
type input "06:00"
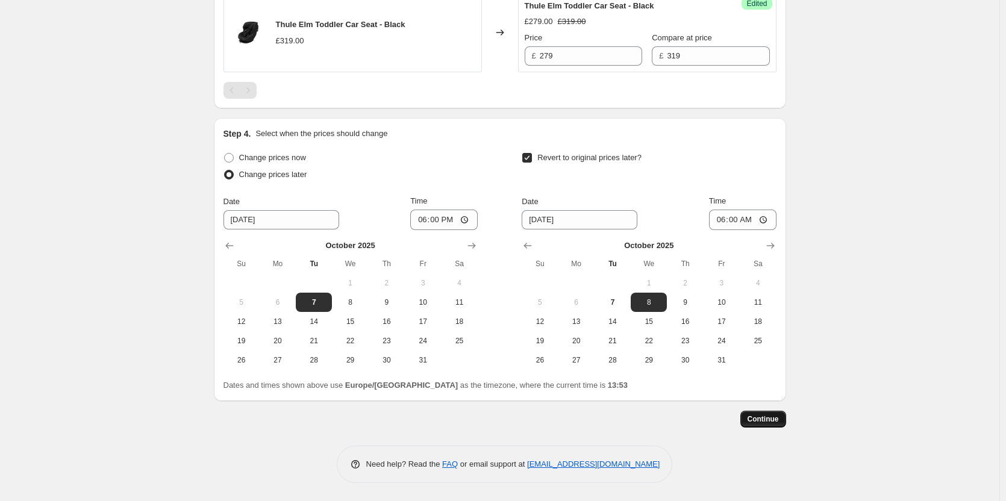
click at [764, 411] on button "Continue" at bounding box center [763, 419] width 46 height 17
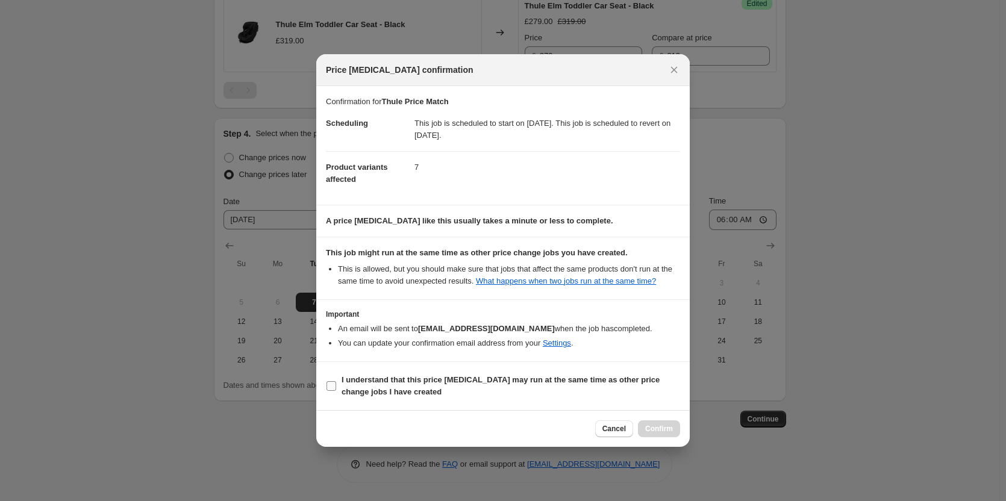
click at [509, 378] on b "I understand that this price change job may run at the same time as other price…" at bounding box center [500, 385] width 318 height 21
click at [336, 381] on input "I understand that this price change job may run at the same time as other price…" at bounding box center [331, 386] width 10 height 10
checkbox input "true"
click at [664, 430] on span "Confirm" at bounding box center [659, 429] width 28 height 10
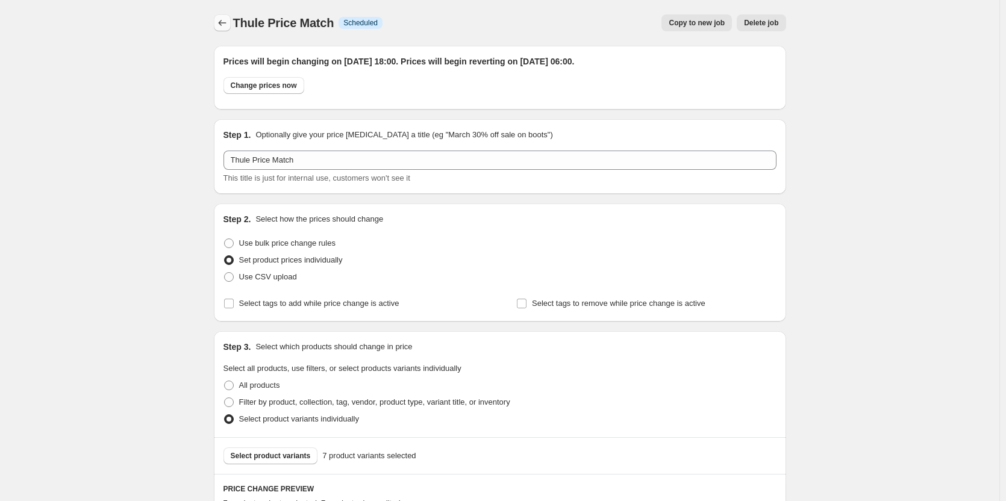
click at [224, 24] on icon "Price change jobs" at bounding box center [222, 23] width 12 height 12
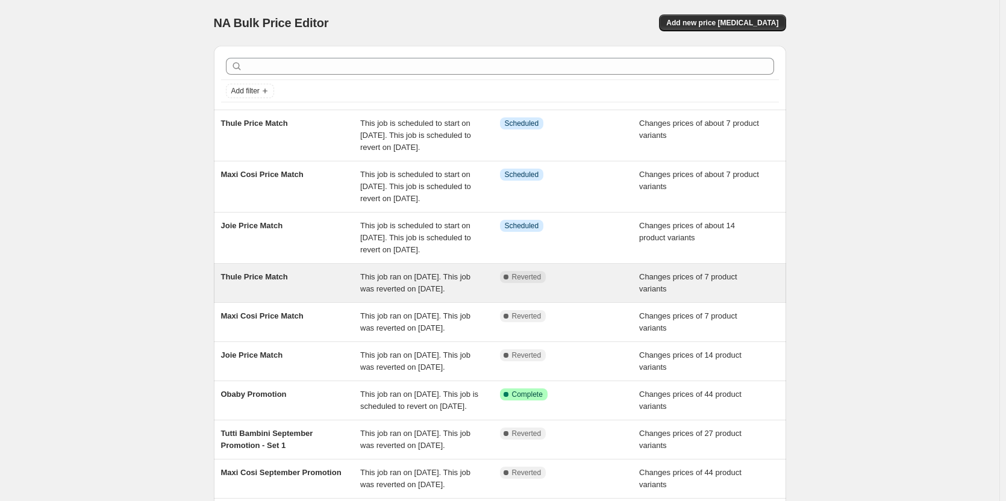
click at [525, 282] on span "Reverted" at bounding box center [527, 277] width 30 height 10
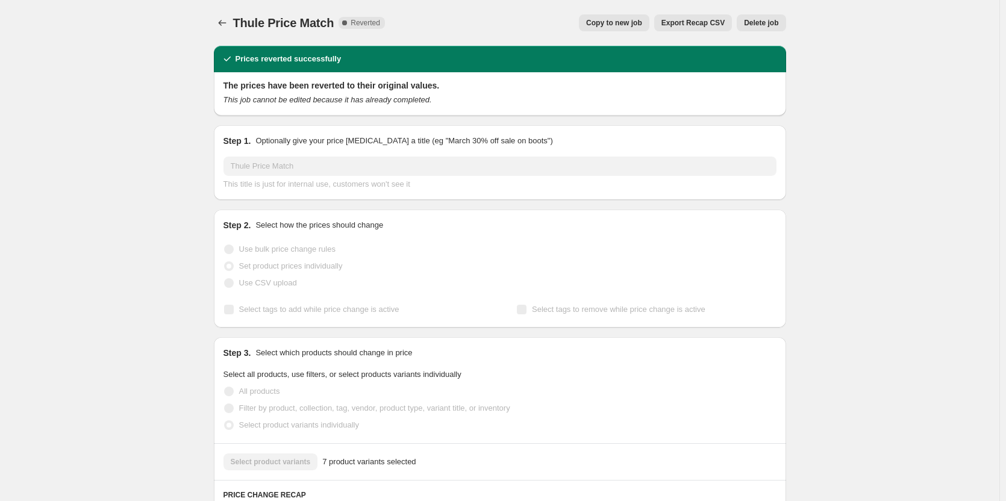
click at [760, 20] on span "Delete job" at bounding box center [761, 23] width 34 height 10
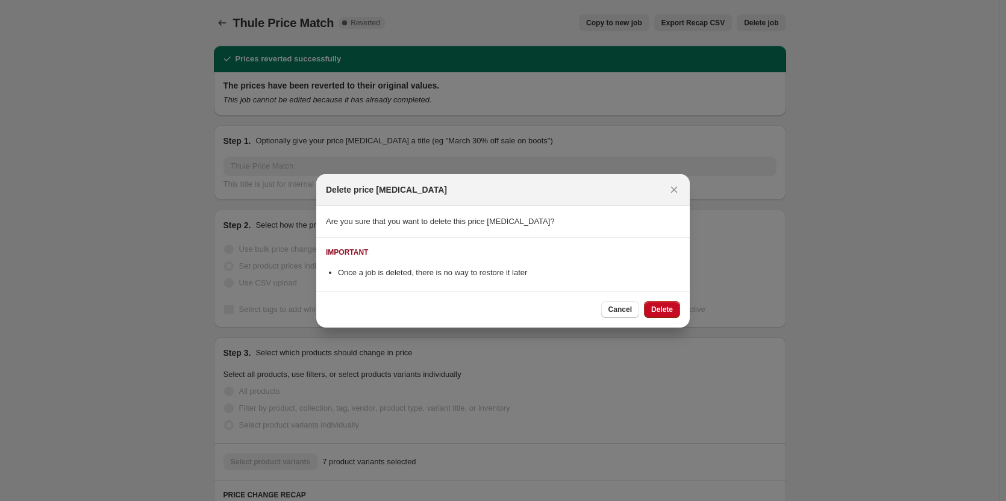
click at [640, 306] on div "Cancel Delete" at bounding box center [640, 309] width 79 height 17
click at [648, 313] on button "Delete" at bounding box center [662, 309] width 36 height 17
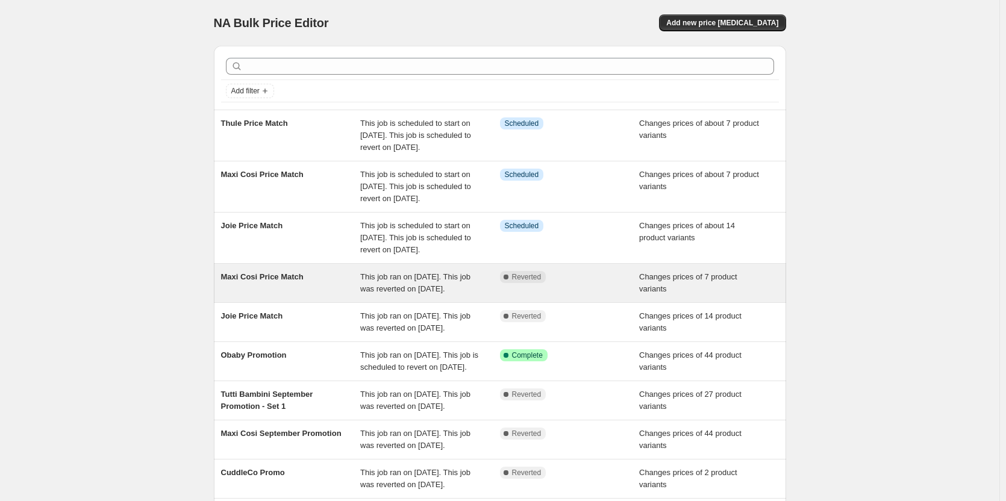
click at [646, 295] on div "Changes prices of 7 product variants" at bounding box center [709, 283] width 140 height 24
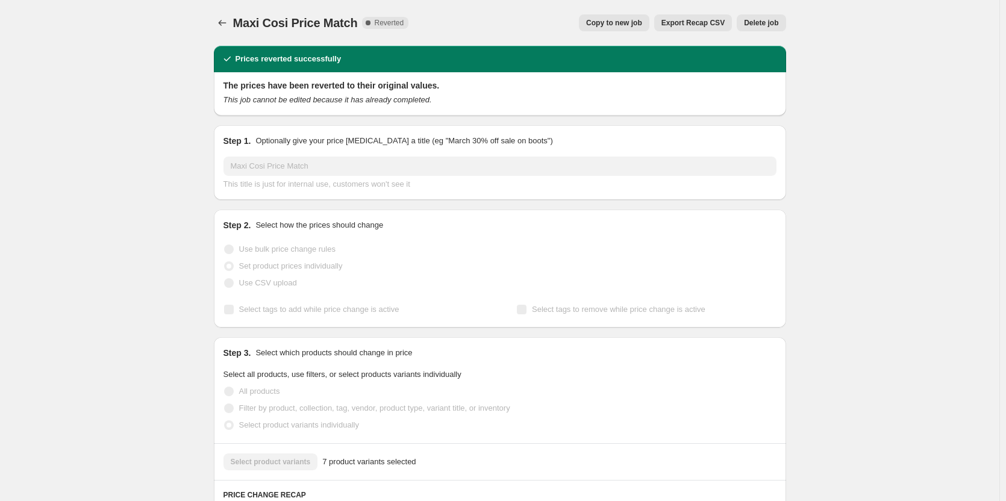
click at [765, 25] on span "Delete job" at bounding box center [761, 23] width 34 height 10
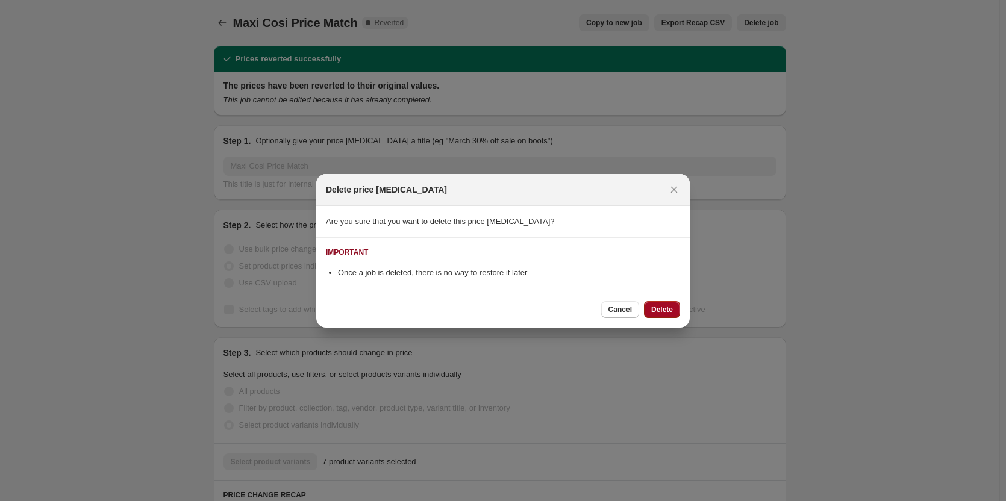
click at [671, 312] on span "Delete" at bounding box center [662, 310] width 22 height 10
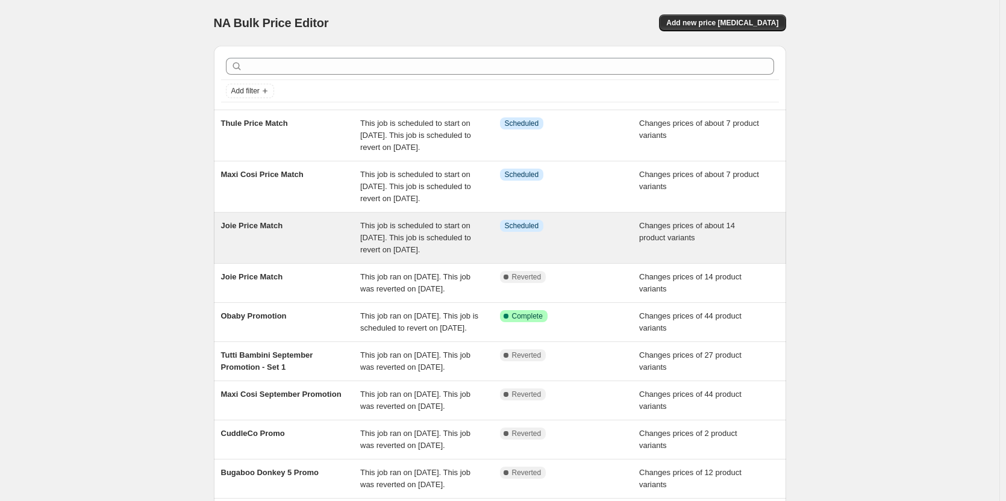
scroll to position [60, 0]
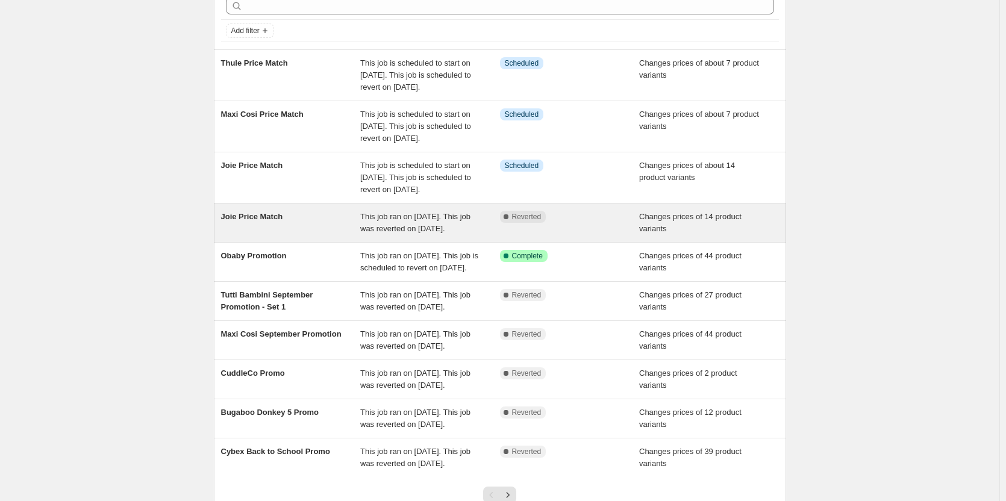
click at [643, 235] on div "Changes prices of 14 product variants" at bounding box center [709, 223] width 140 height 24
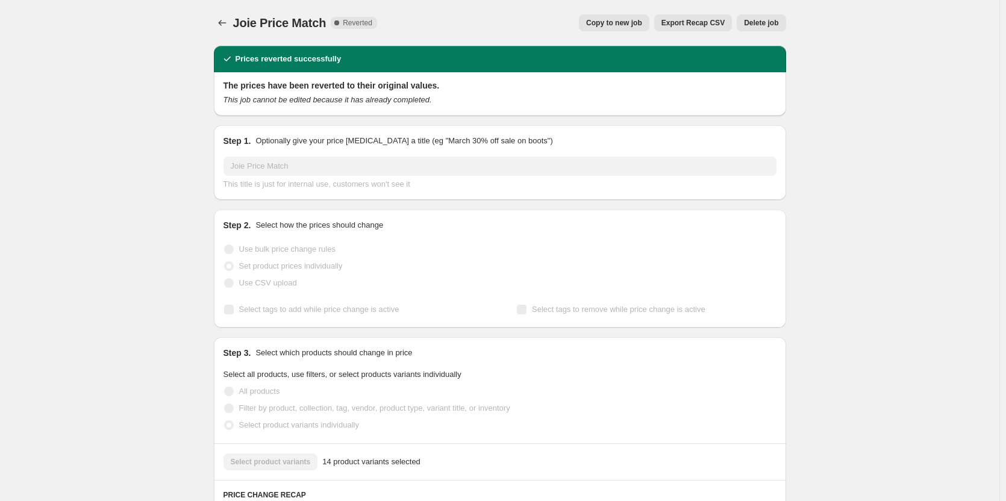
click at [760, 29] on button "Delete job" at bounding box center [760, 22] width 49 height 17
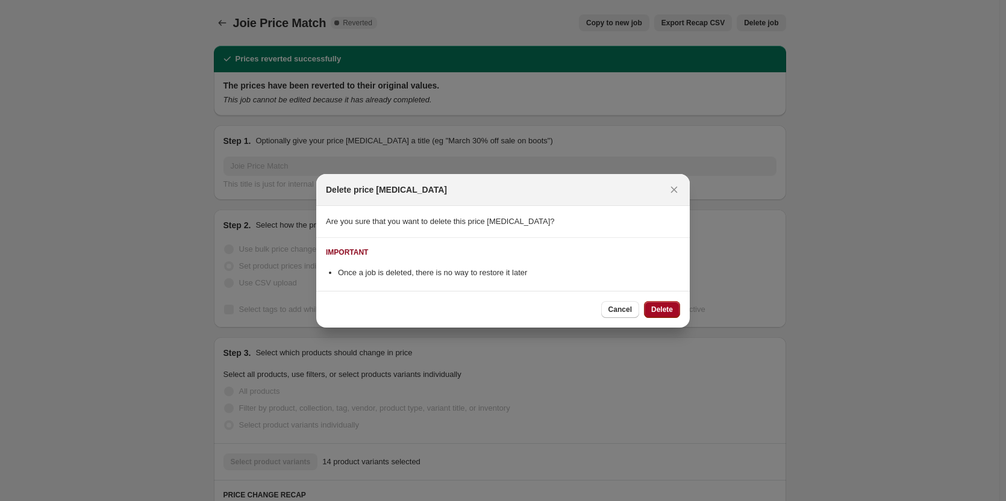
click at [662, 313] on span "Delete" at bounding box center [662, 310] width 22 height 10
